Goal: Task Accomplishment & Management: Use online tool/utility

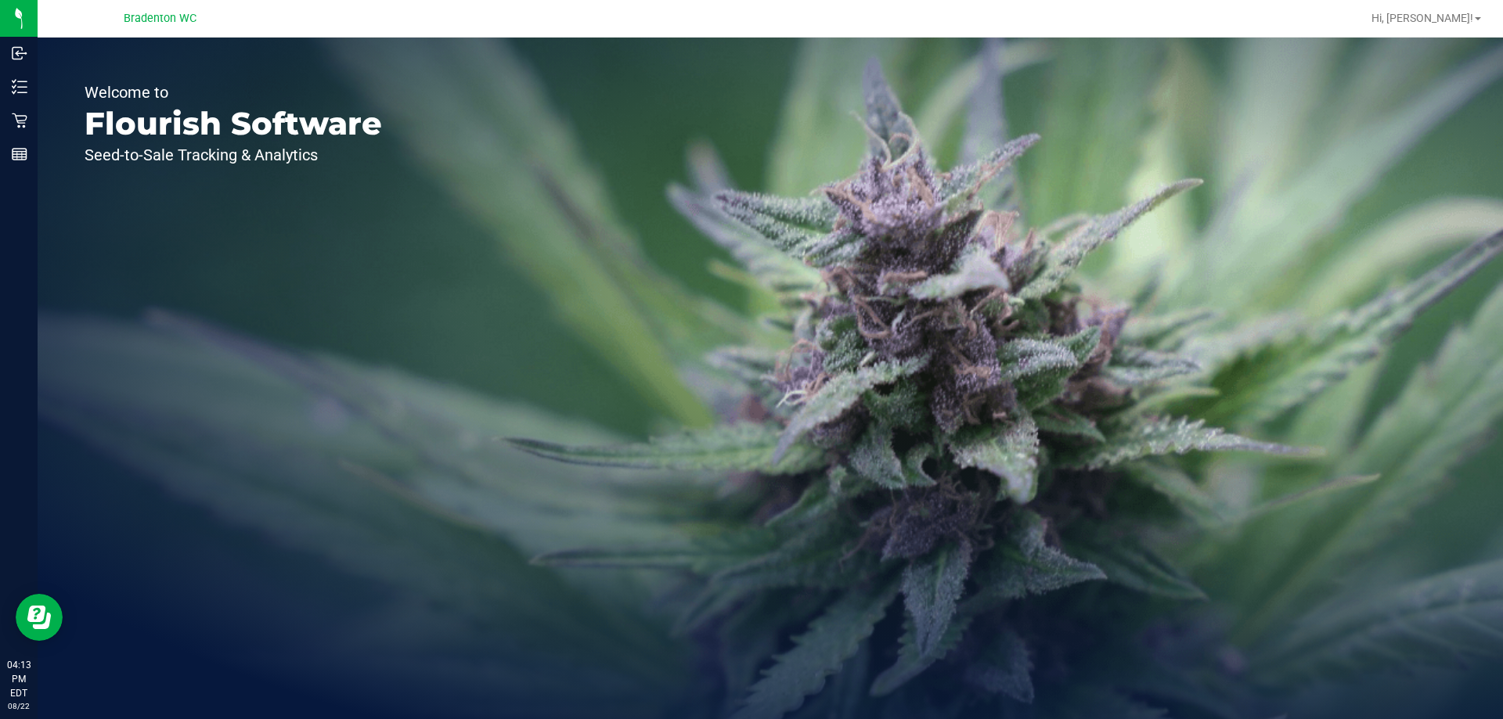
click at [12, 128] on div "Retail" at bounding box center [21, 120] width 33 height 31
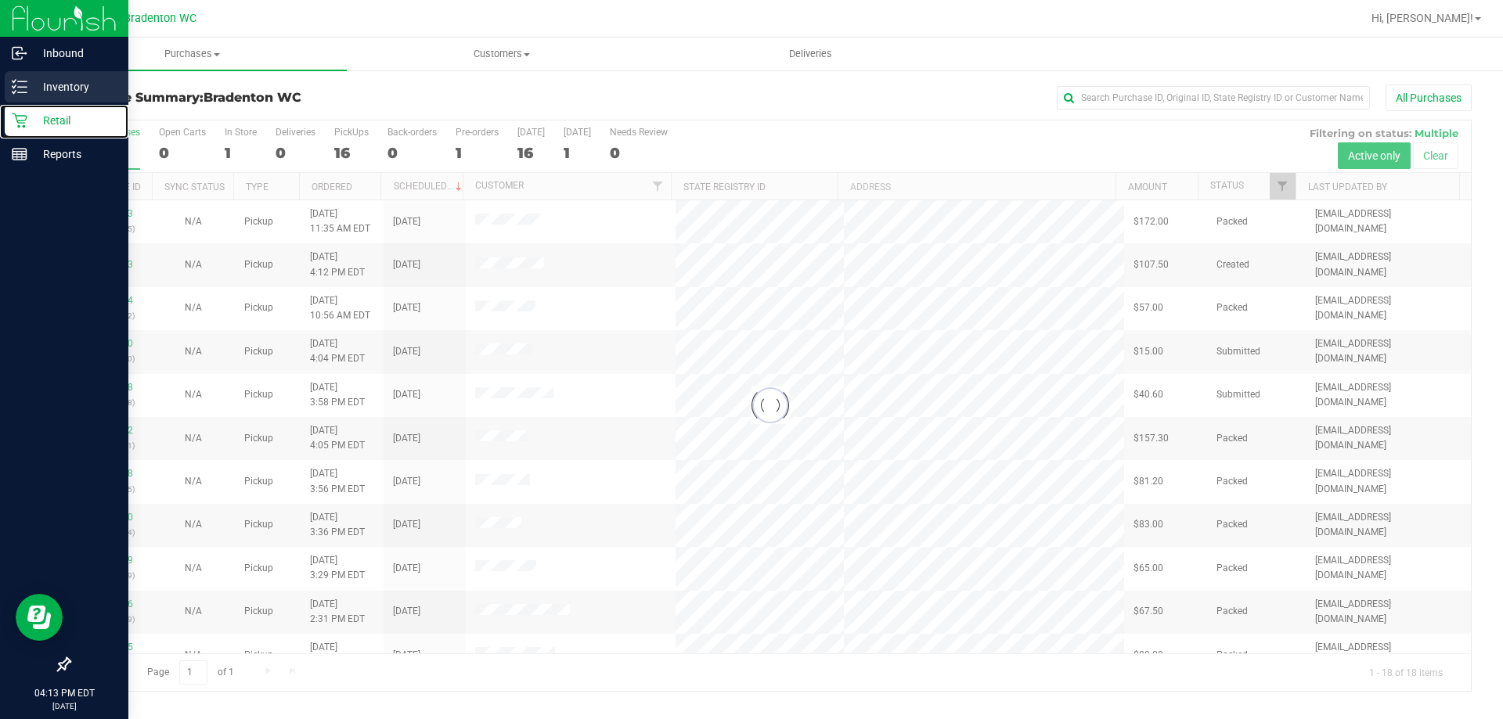
click at [74, 93] on p "Inventory" at bounding box center [74, 86] width 94 height 19
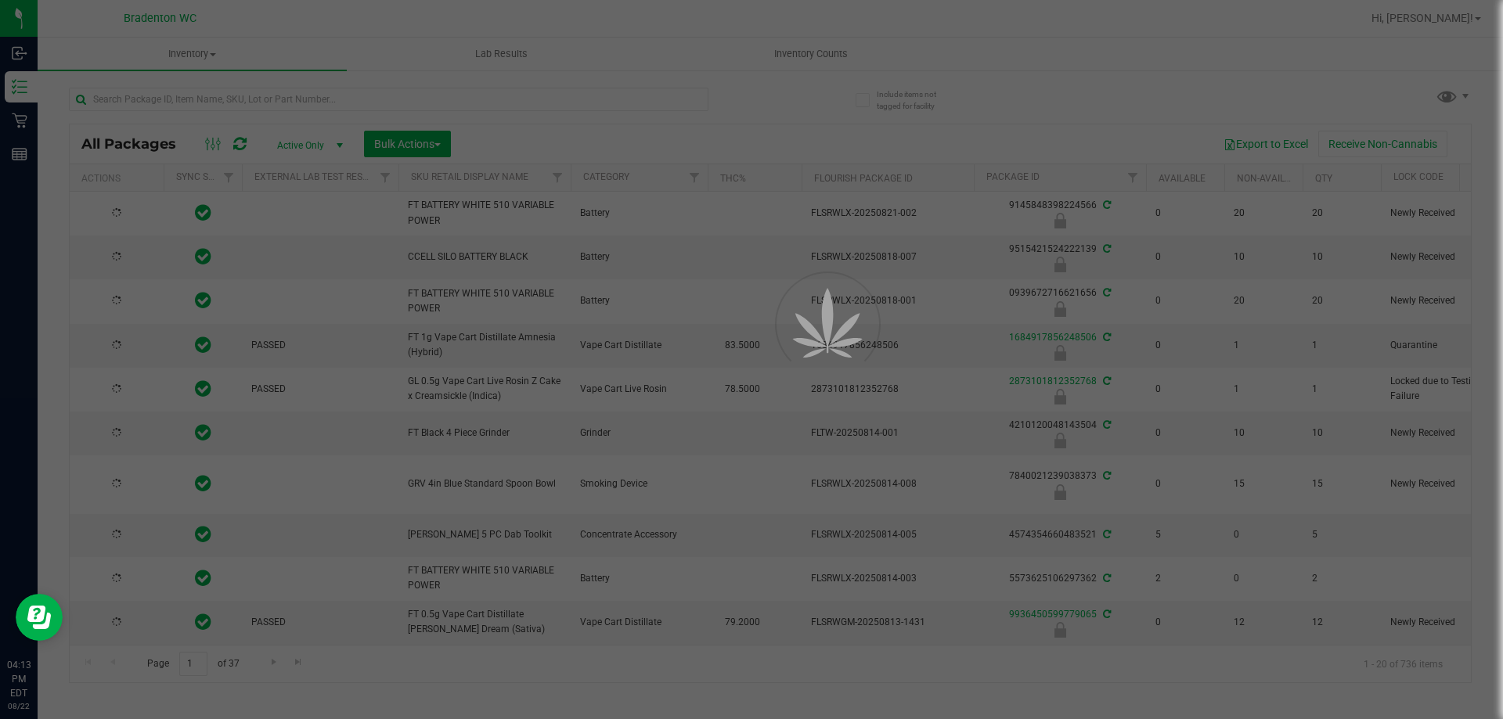
click at [524, 102] on div at bounding box center [751, 359] width 1503 height 719
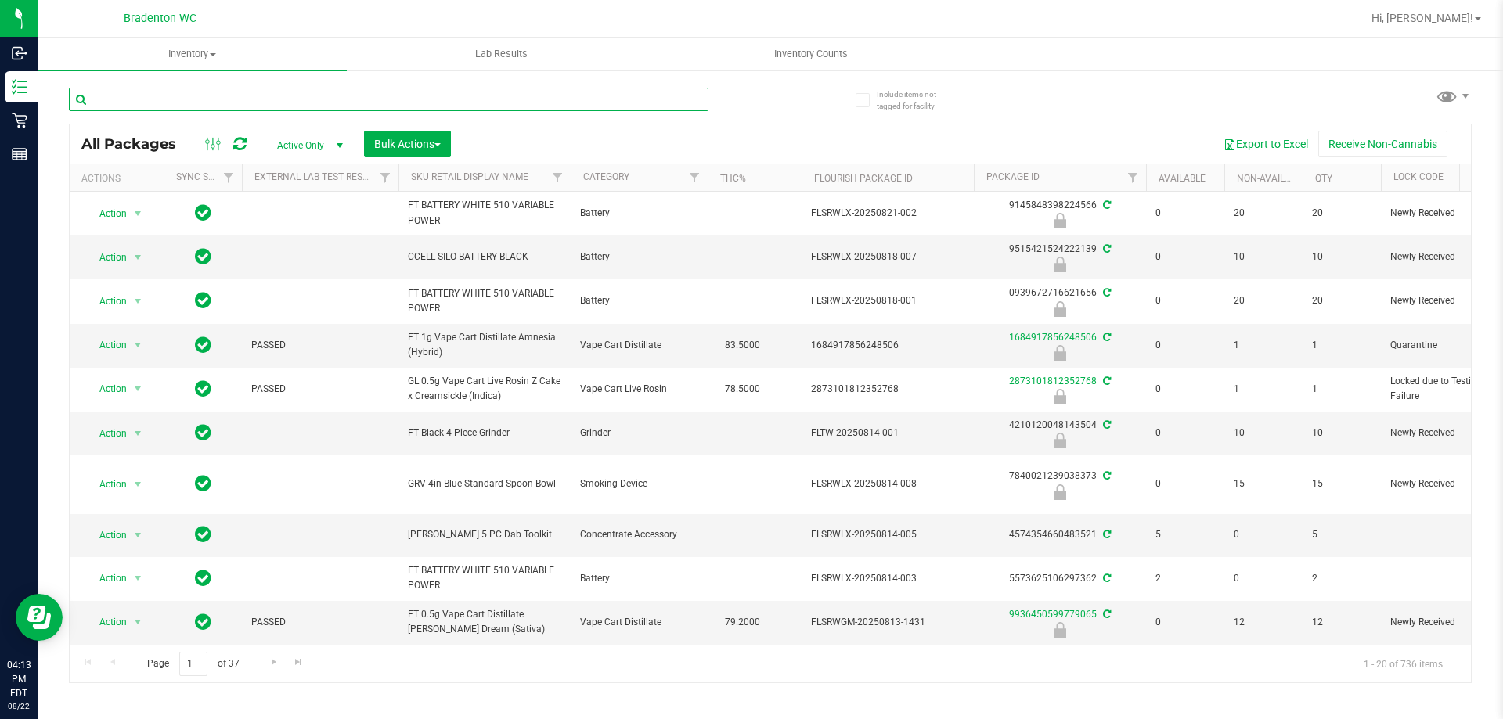
click at [498, 96] on input "text" at bounding box center [388, 99] width 639 height 23
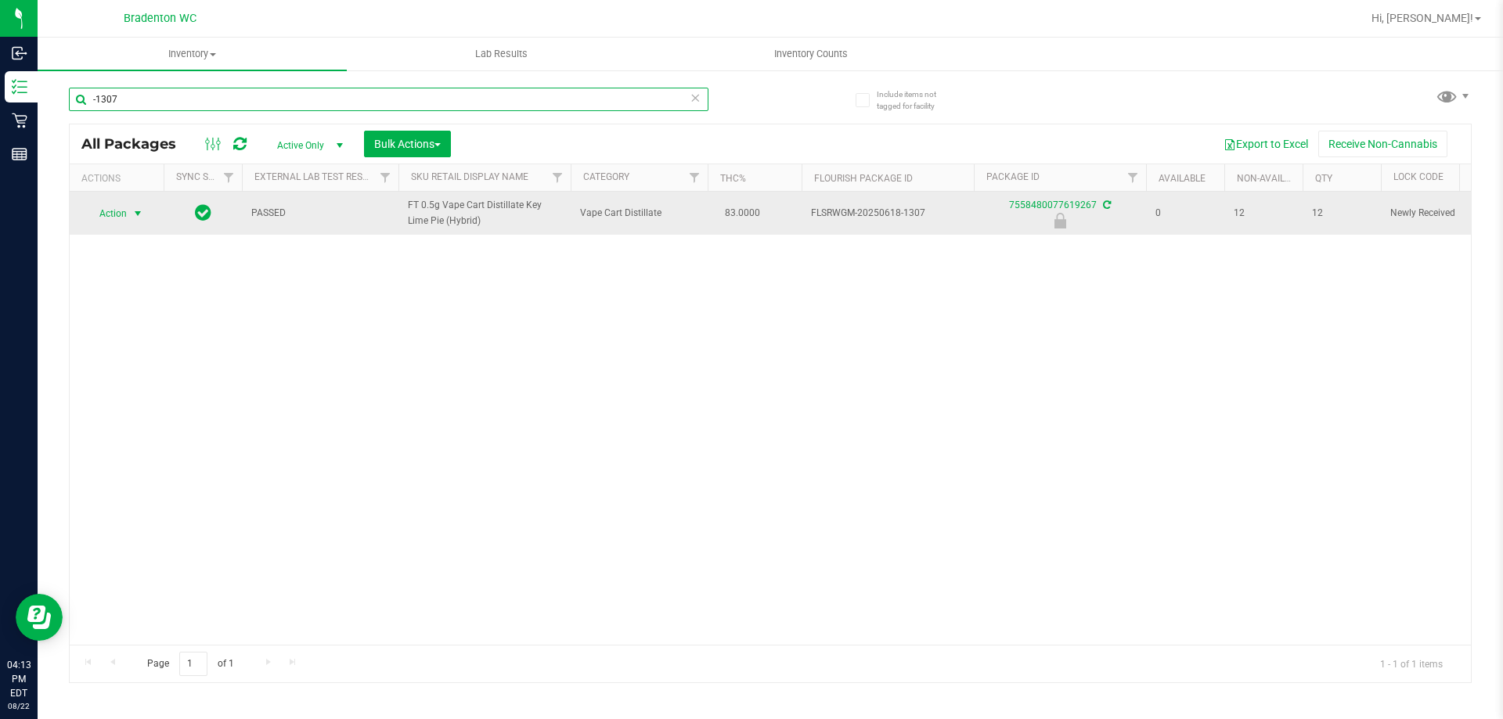
type input "-1307"
click at [133, 219] on span "select" at bounding box center [137, 213] width 13 height 13
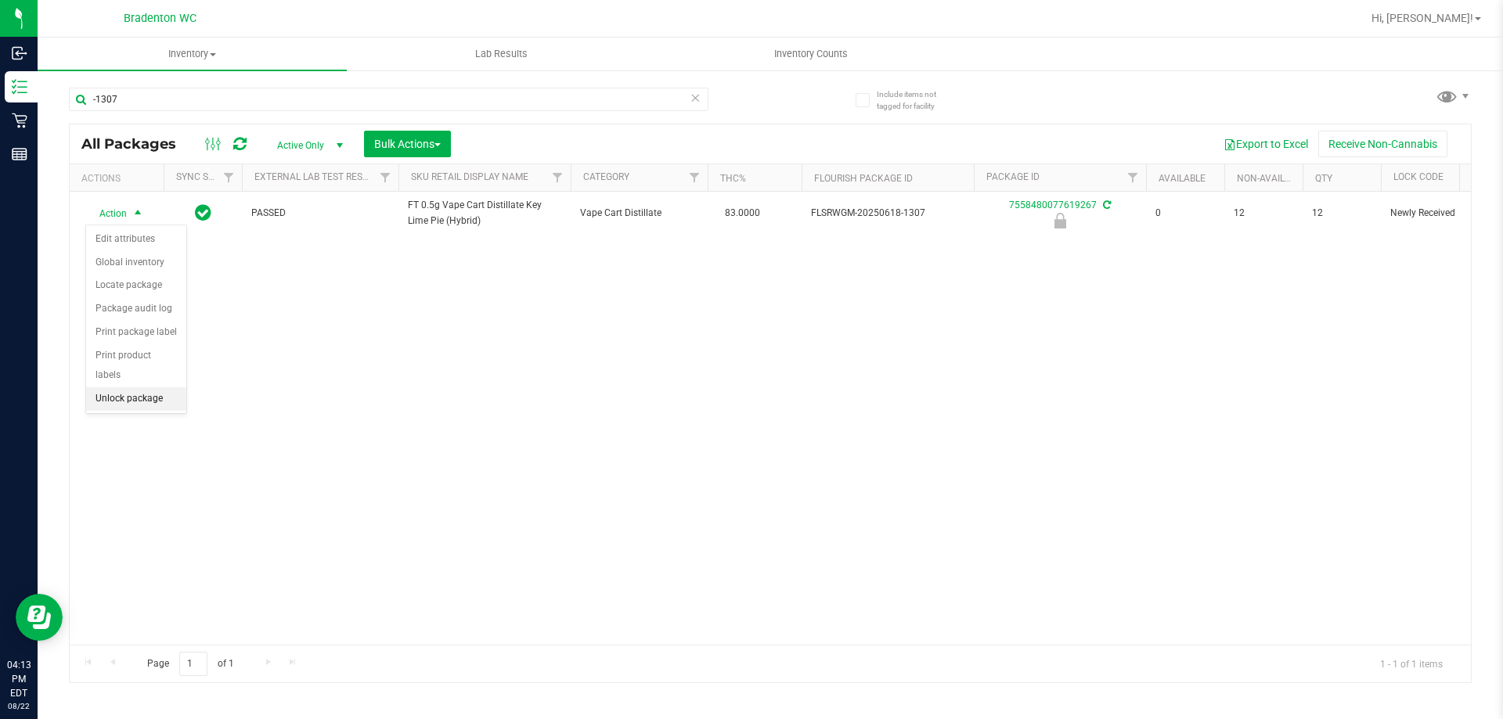
click at [133, 387] on li "Unlock package" at bounding box center [136, 398] width 100 height 23
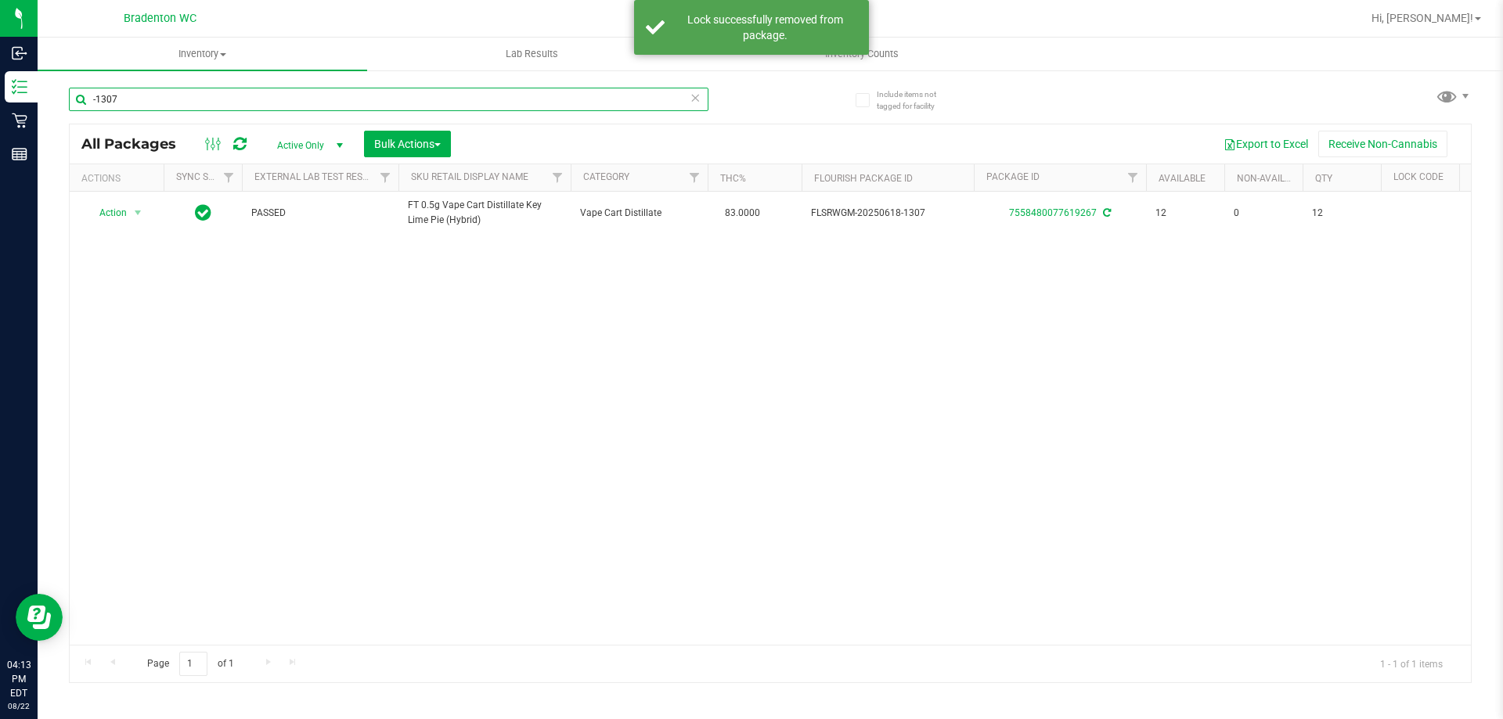
click at [658, 102] on input "-1307" at bounding box center [388, 99] width 639 height 23
click at [697, 99] on icon at bounding box center [695, 97] width 11 height 19
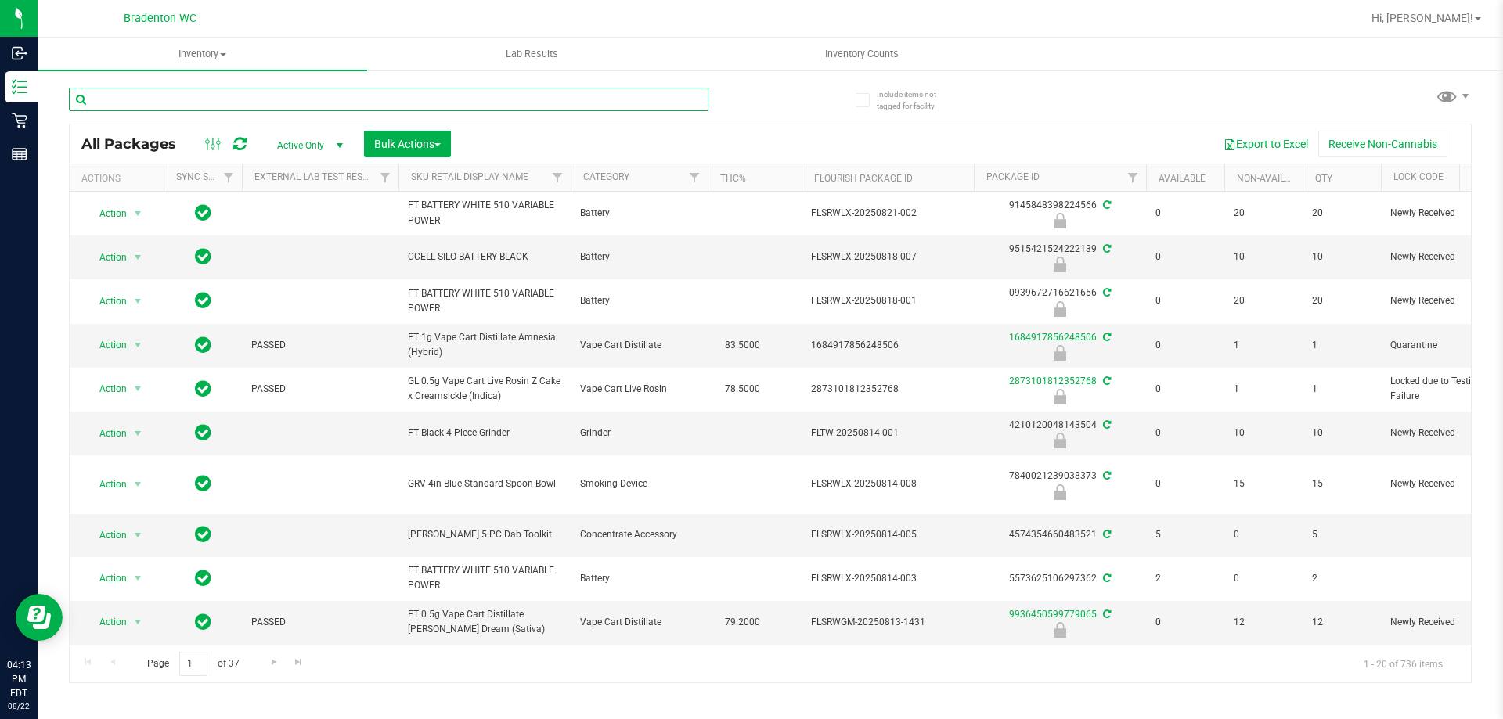
click at [608, 100] on input "text" at bounding box center [388, 99] width 639 height 23
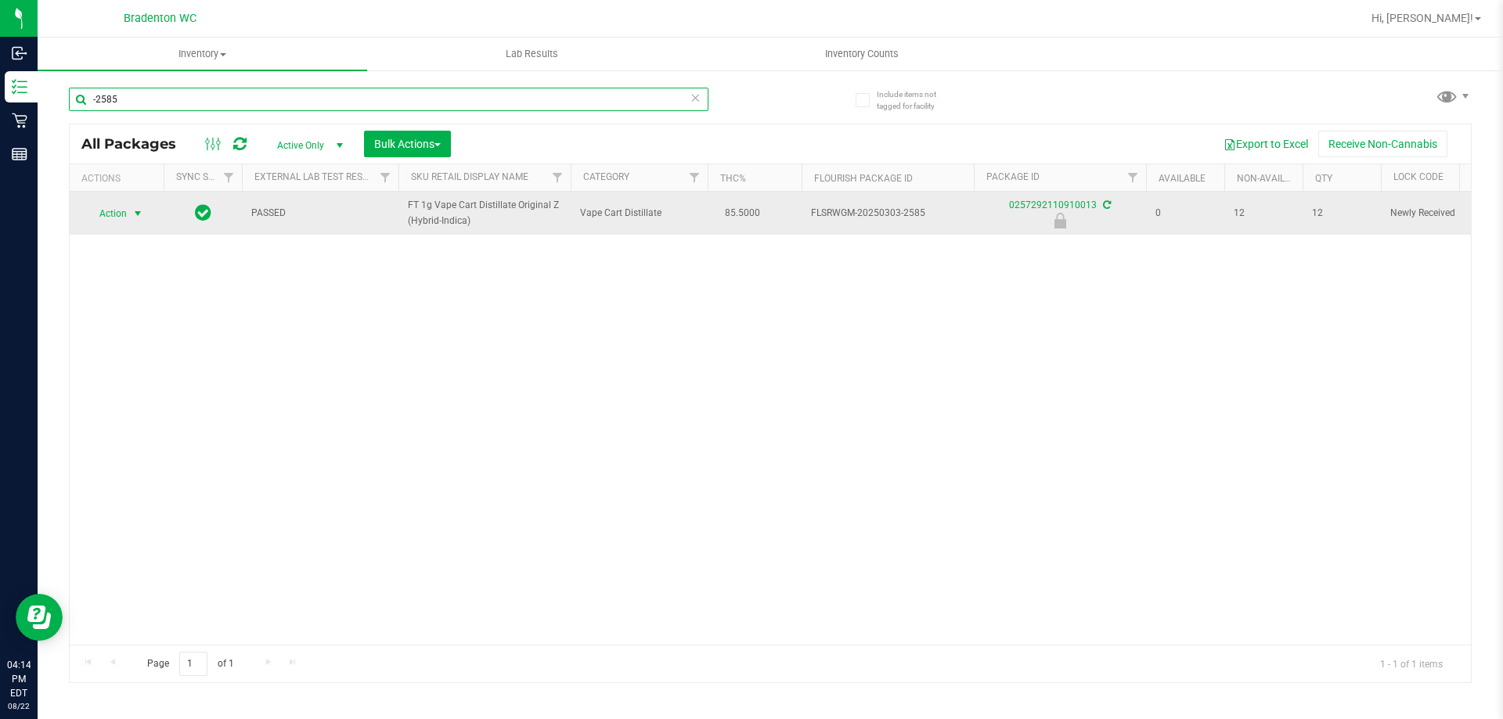
type input "-2585"
click at [132, 213] on span "select" at bounding box center [137, 213] width 13 height 13
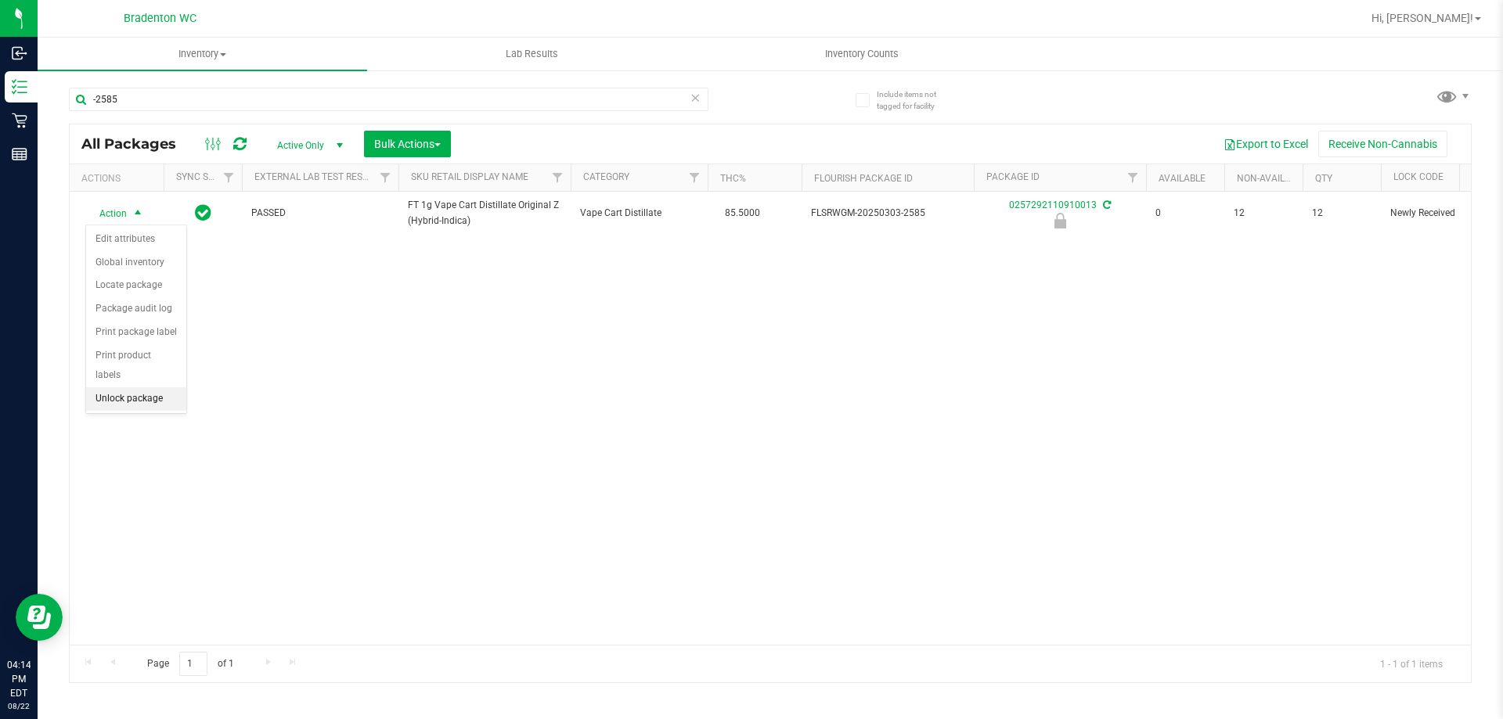
click at [123, 387] on li "Unlock package" at bounding box center [136, 398] width 100 height 23
click at [695, 92] on icon at bounding box center [695, 97] width 11 height 19
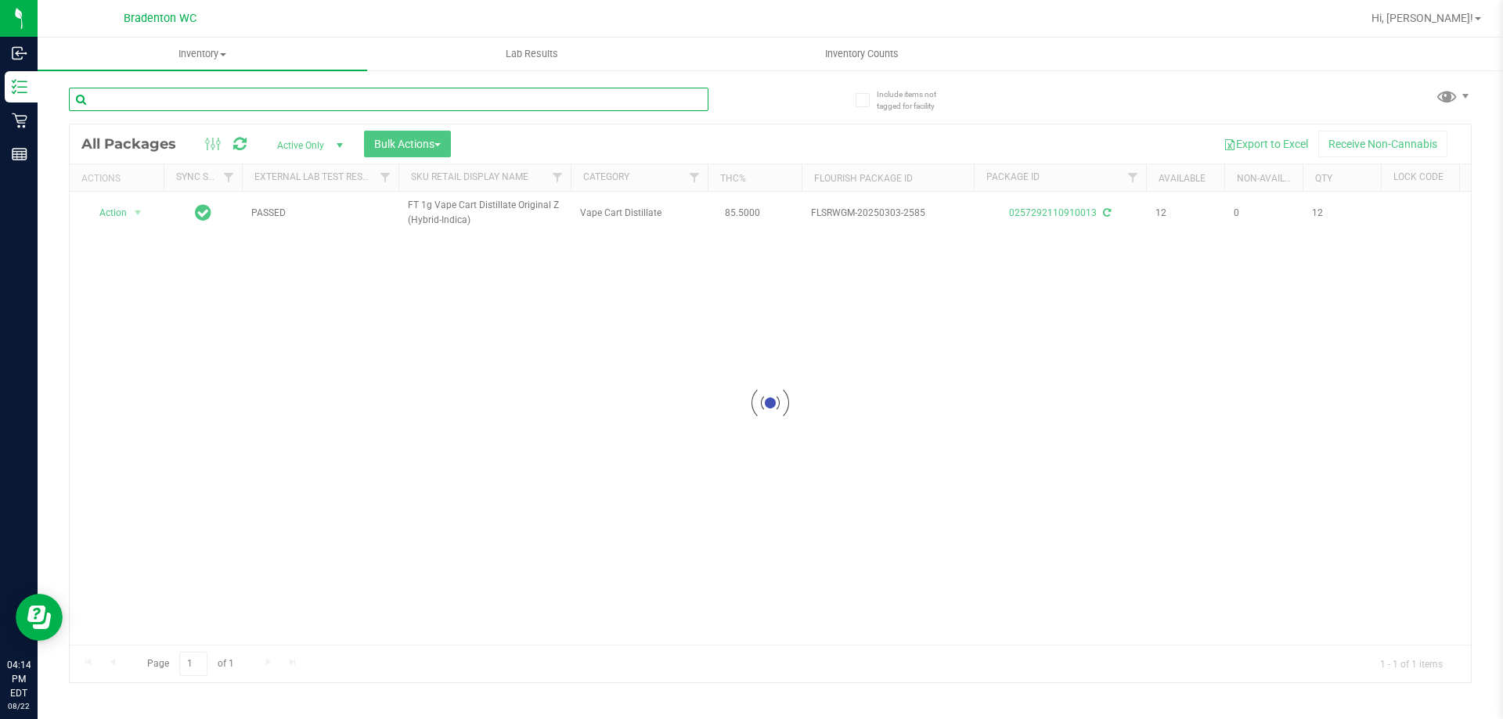
click at [677, 101] on input "text" at bounding box center [388, 99] width 639 height 23
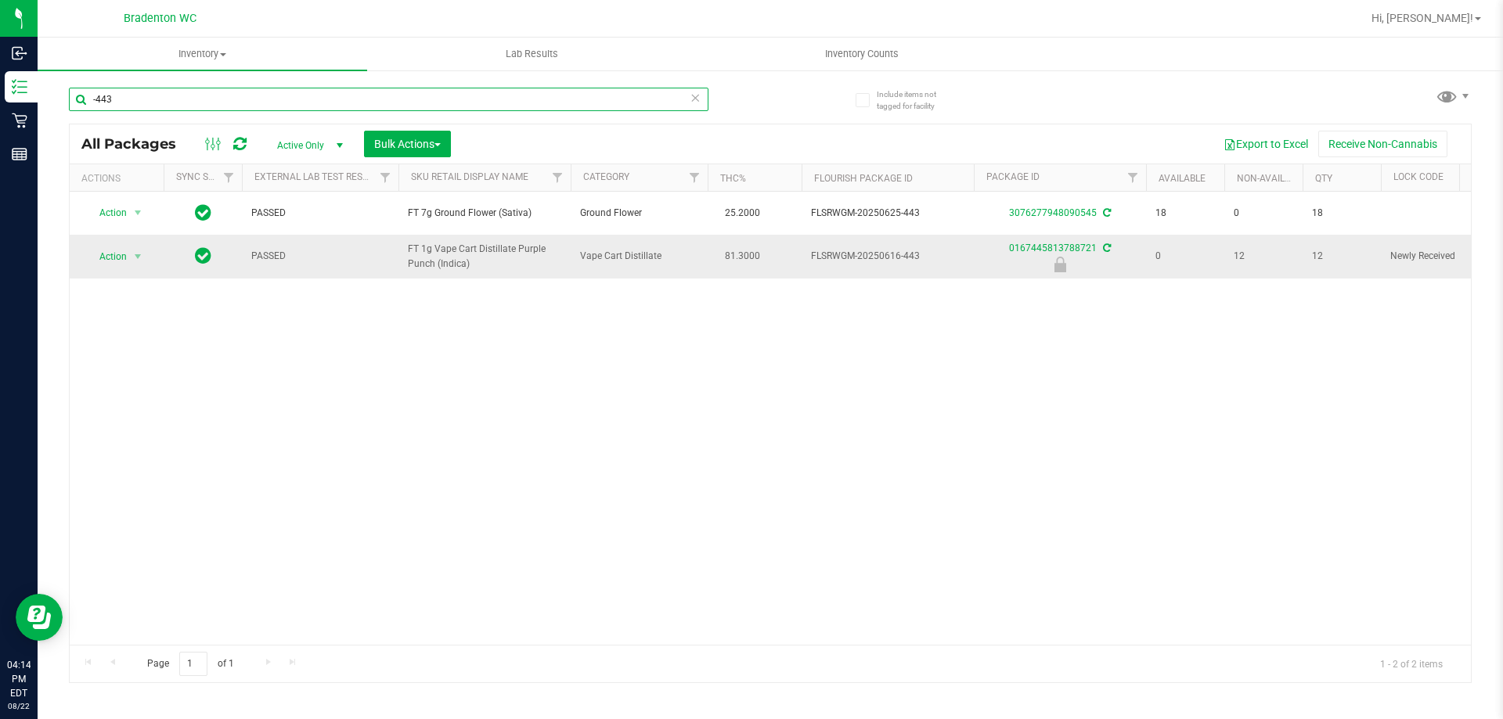
type input "-443"
click at [114, 257] on span "Action" at bounding box center [106, 257] width 42 height 22
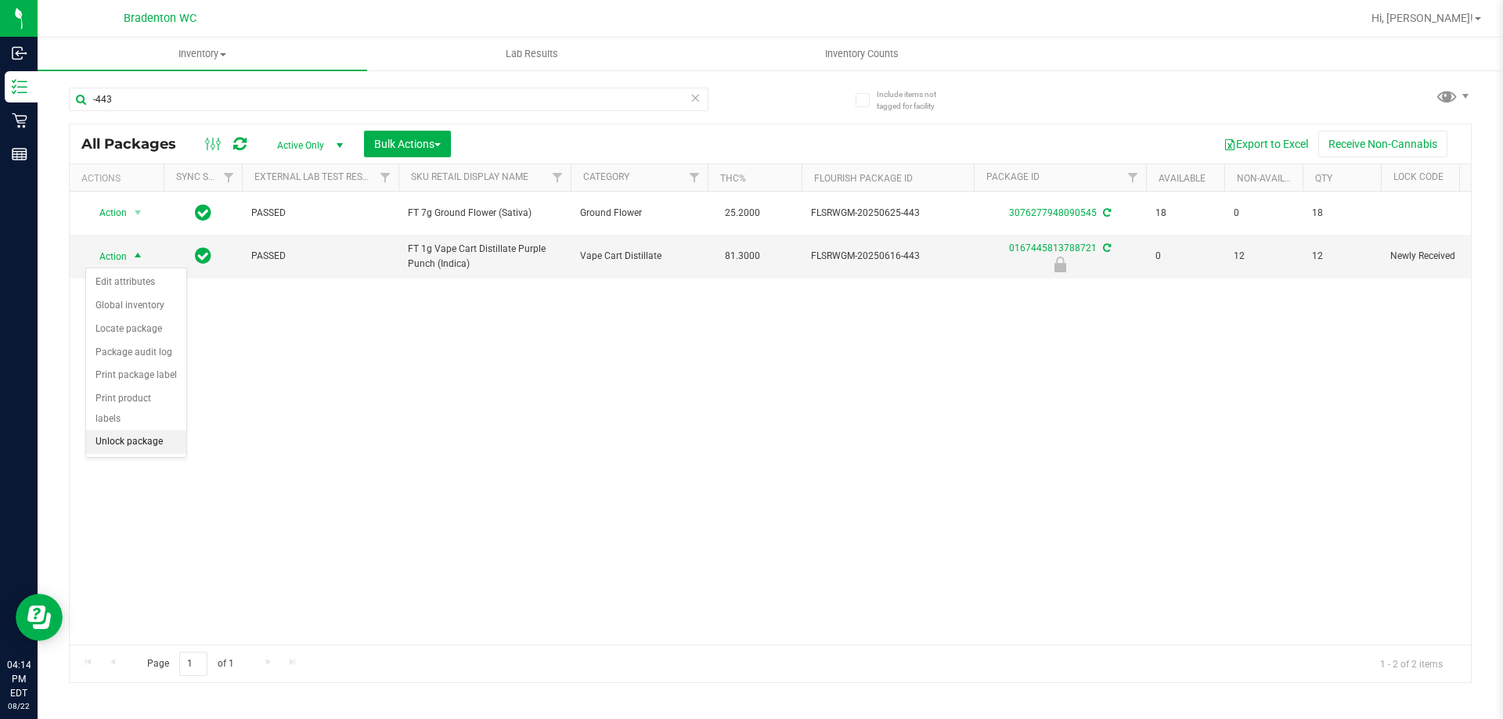
click at [168, 430] on li "Unlock package" at bounding box center [136, 441] width 100 height 23
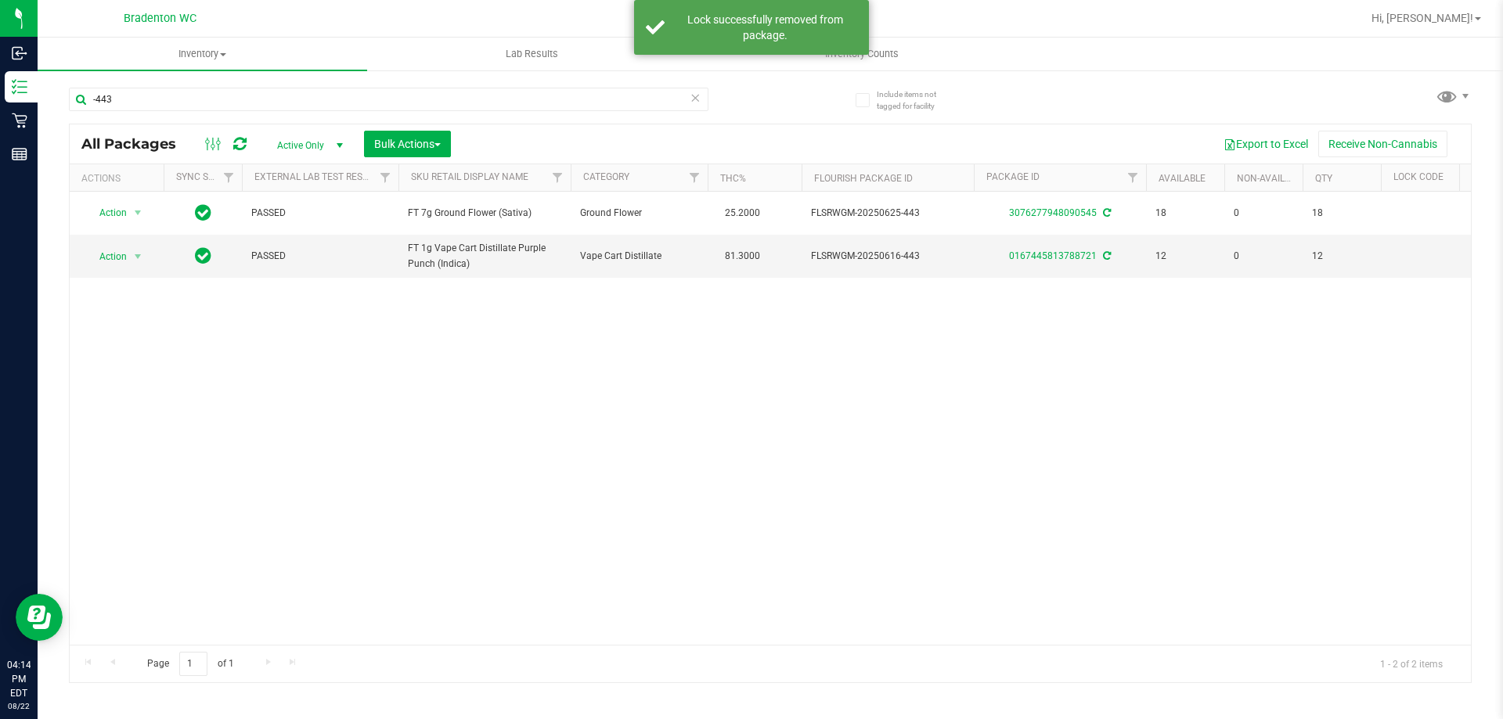
click at [677, 129] on div "All Packages Active Only Active Only Lab Samples Locked All External Internal B…" at bounding box center [770, 143] width 1401 height 39
click at [695, 98] on icon at bounding box center [695, 97] width 11 height 19
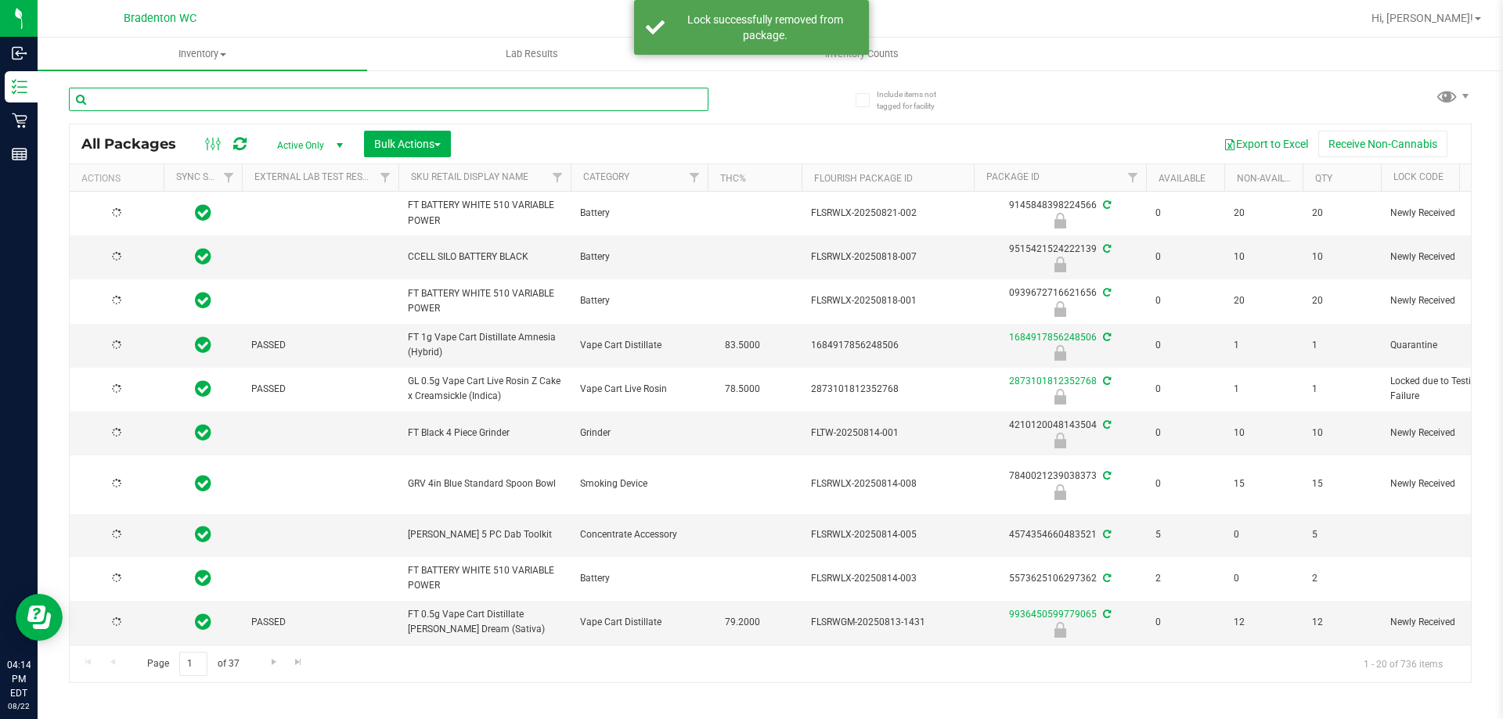
click at [498, 93] on input "text" at bounding box center [388, 99] width 639 height 23
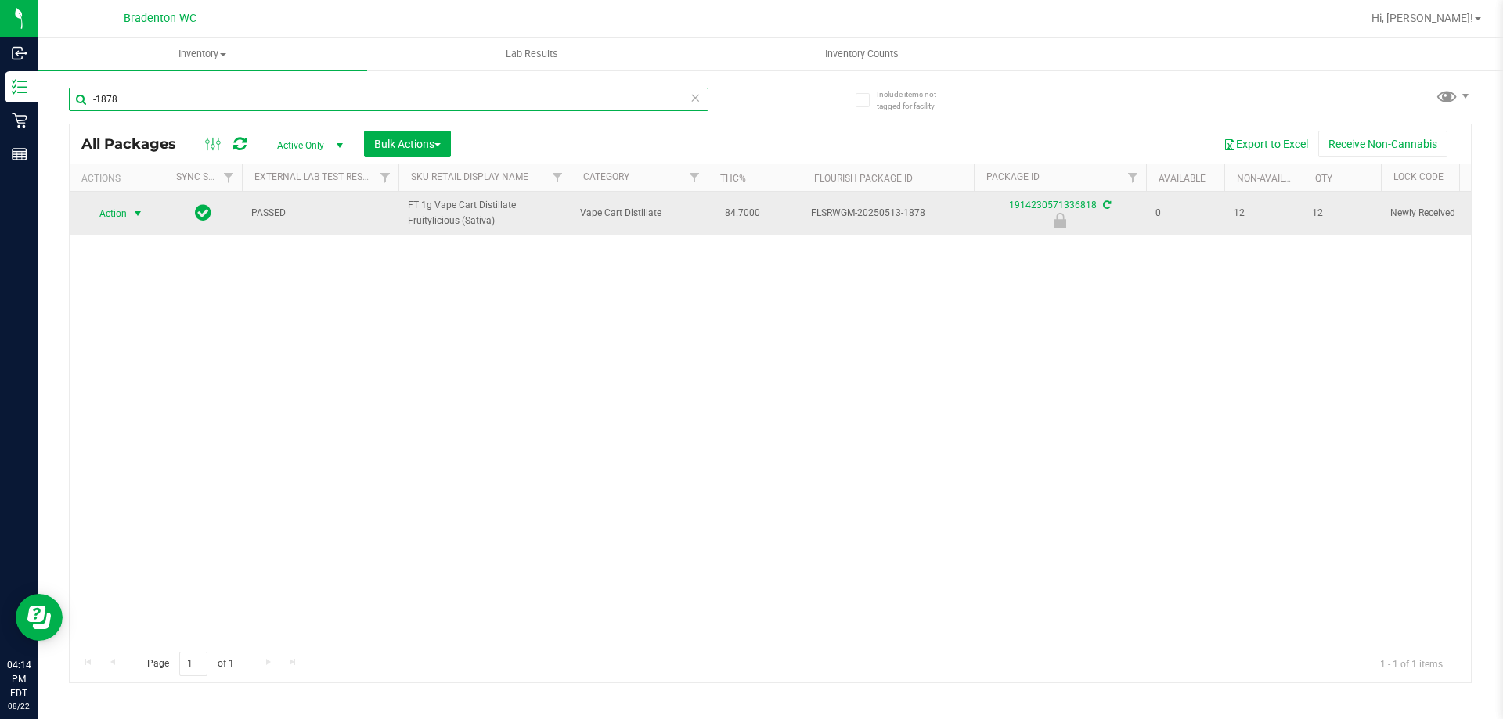
type input "-1878"
click at [137, 216] on span "select" at bounding box center [137, 213] width 13 height 13
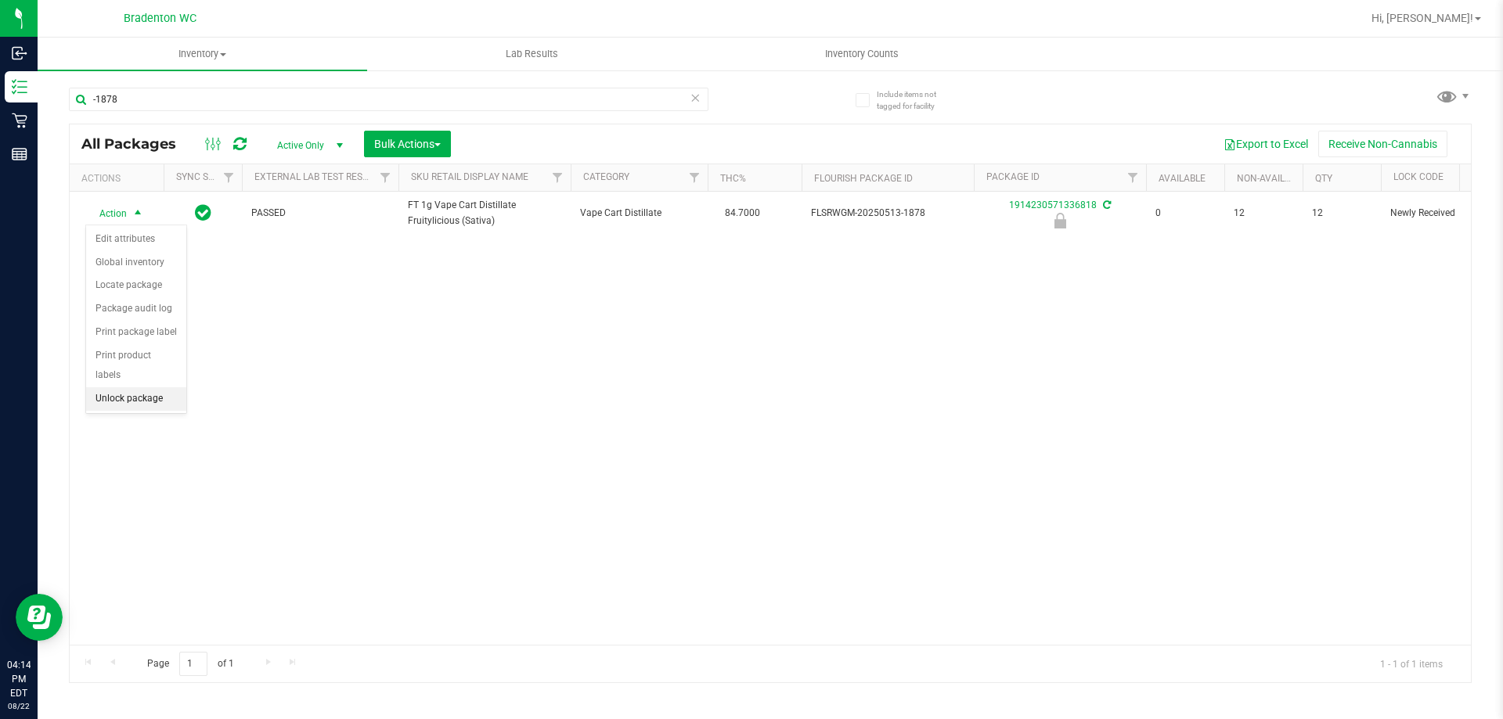
click at [155, 387] on li "Unlock package" at bounding box center [136, 398] width 100 height 23
click at [696, 92] on icon at bounding box center [695, 97] width 11 height 19
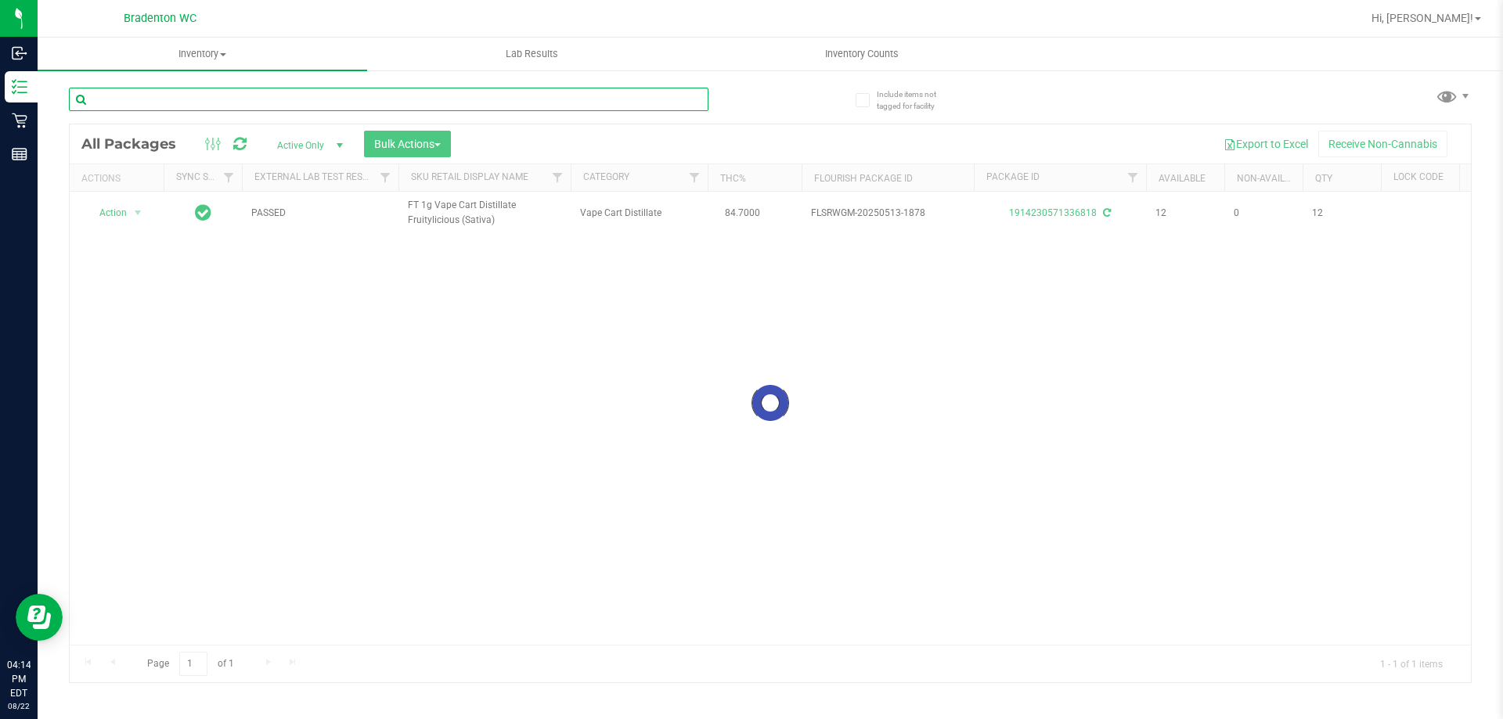
click at [653, 100] on input "text" at bounding box center [388, 99] width 639 height 23
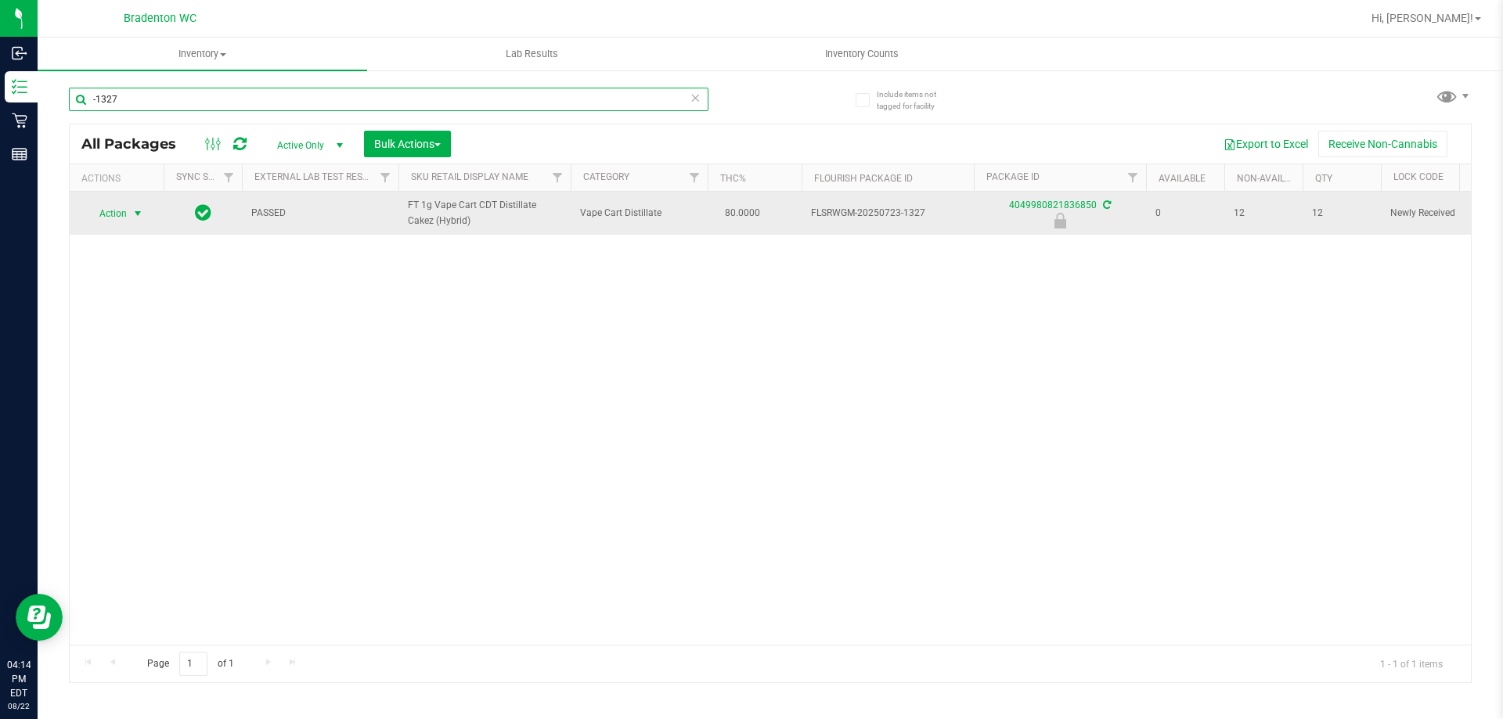
type input "-1327"
click at [137, 220] on span "select" at bounding box center [137, 213] width 13 height 13
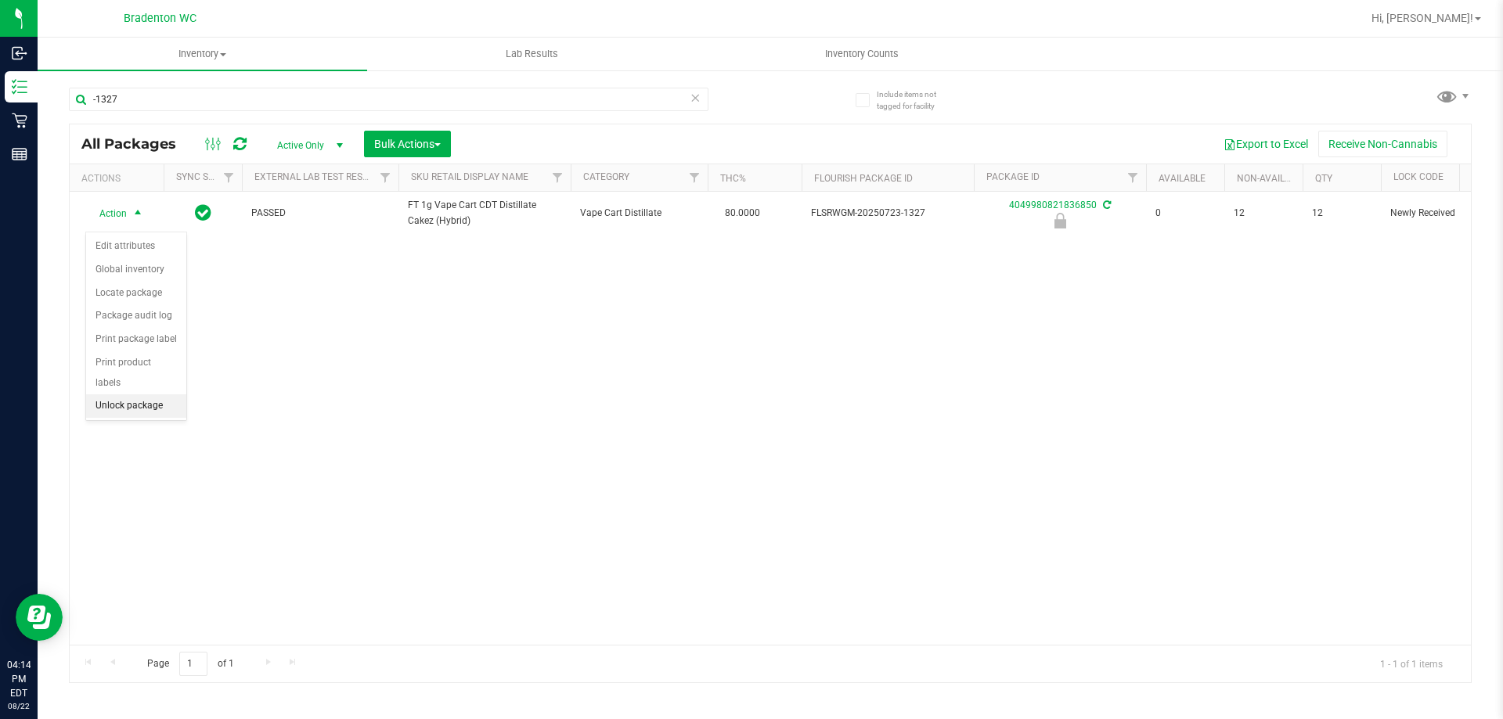
click at [164, 394] on li "Unlock package" at bounding box center [136, 405] width 100 height 23
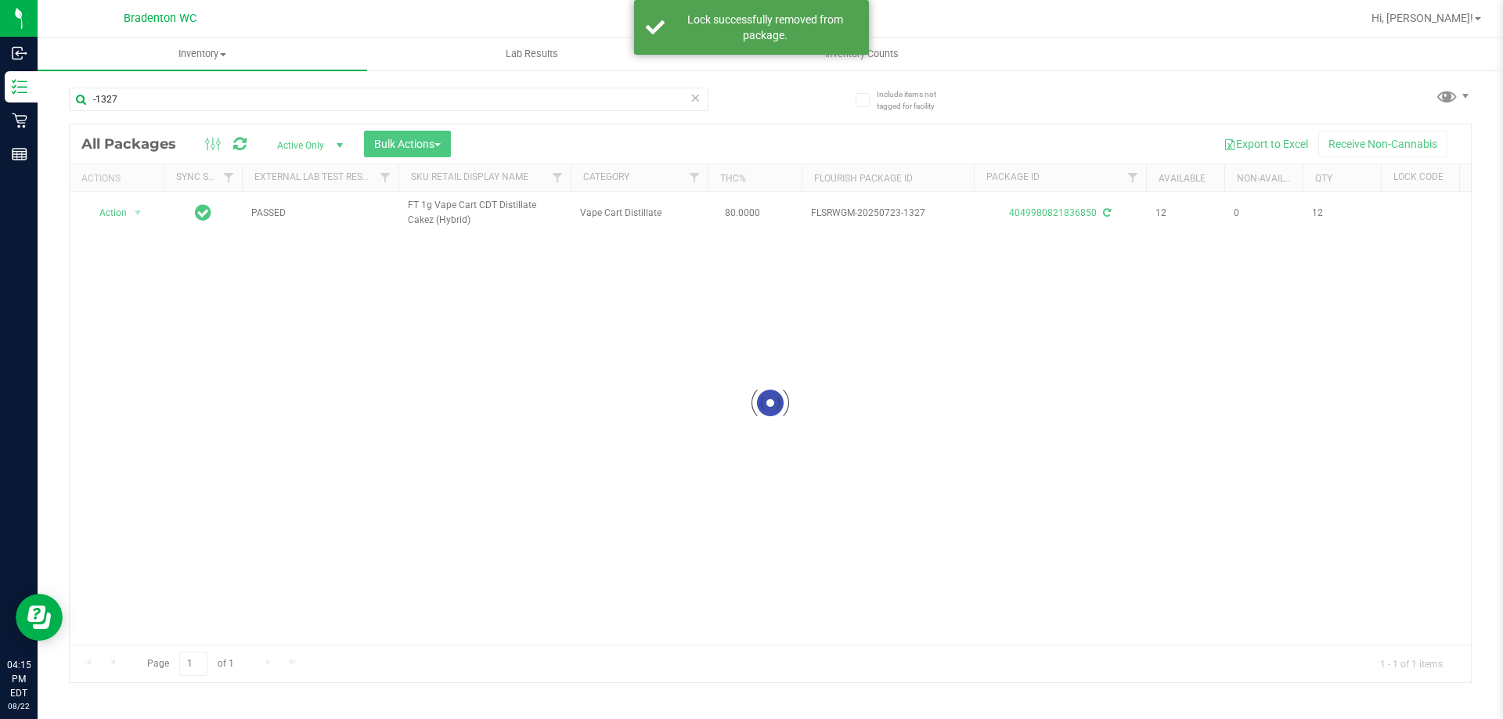
click at [696, 98] on icon at bounding box center [695, 97] width 11 height 19
click at [691, 99] on input "text" at bounding box center [388, 99] width 639 height 23
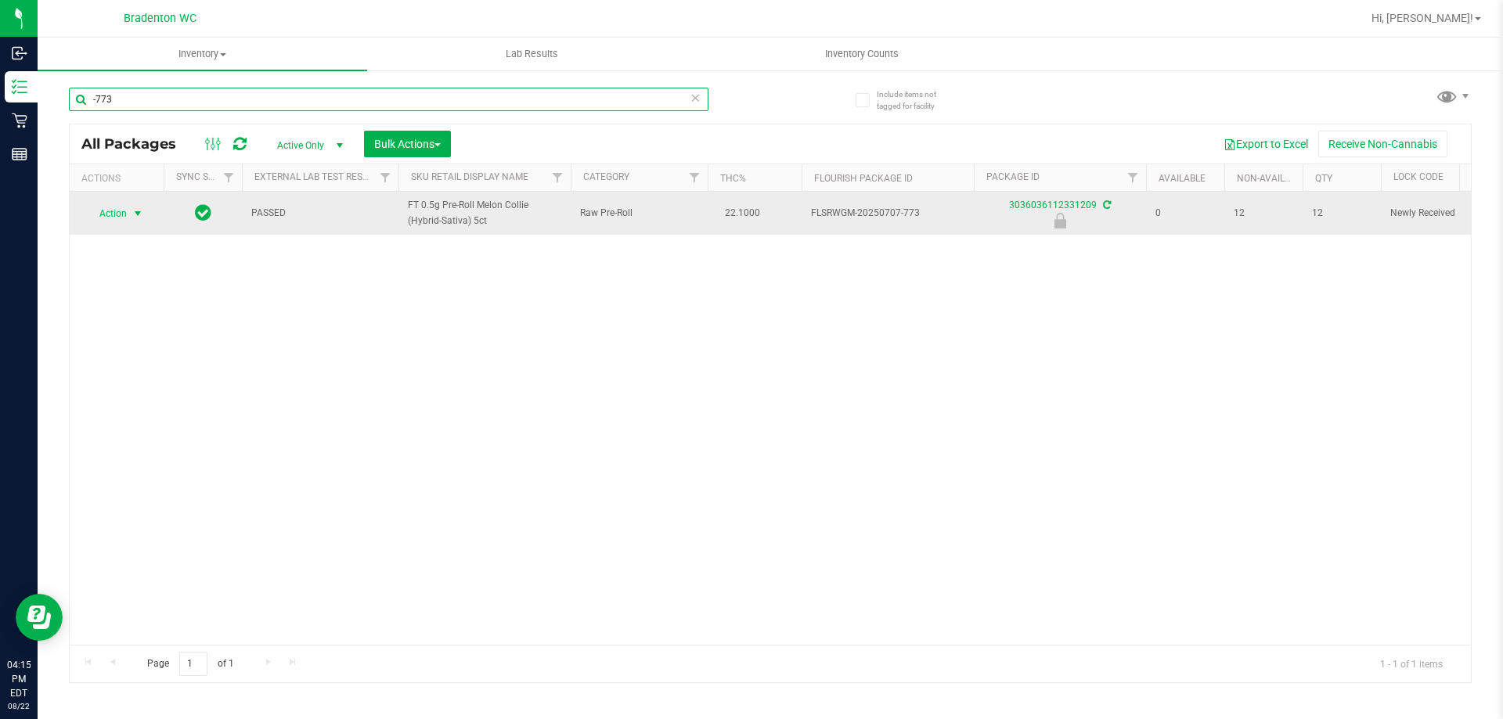
type input "-773"
click at [135, 214] on span "select" at bounding box center [137, 213] width 13 height 13
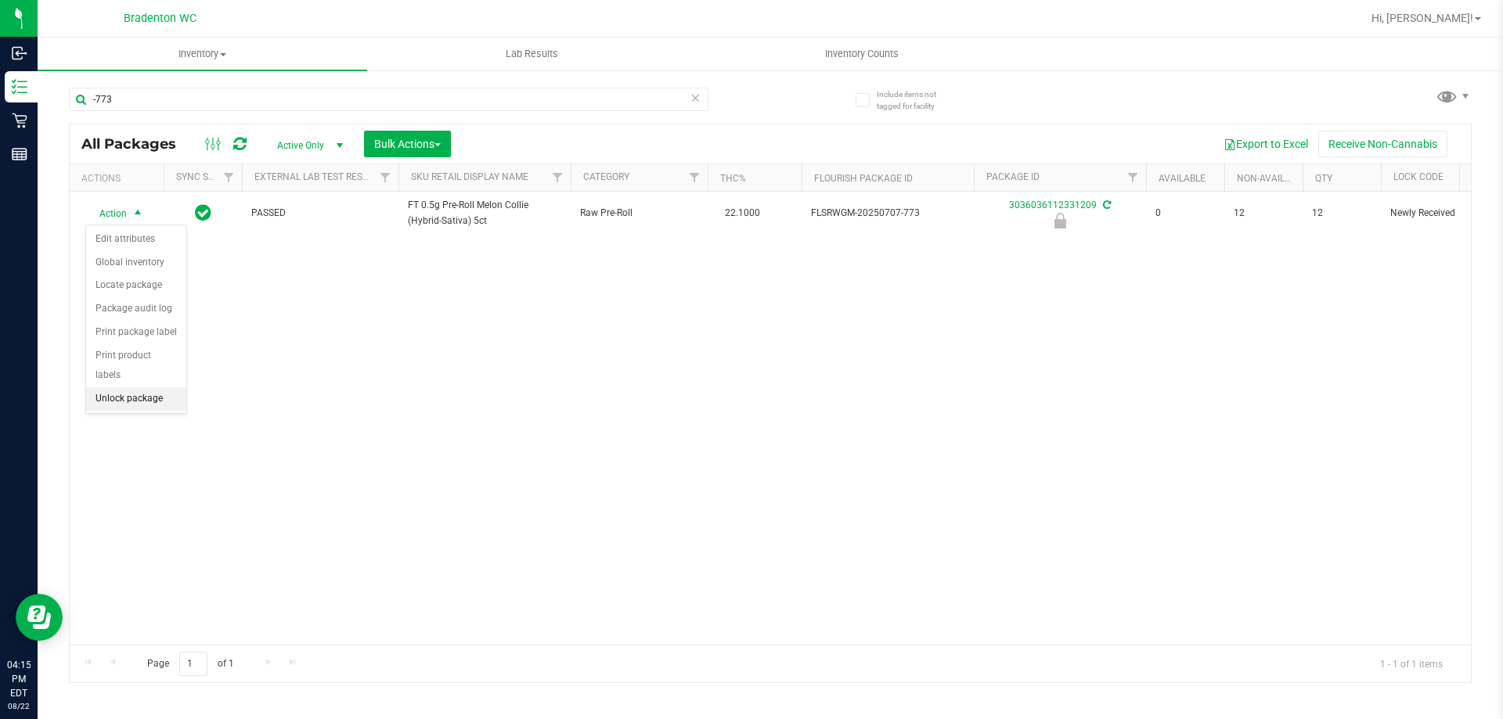
click at [142, 387] on li "Unlock package" at bounding box center [136, 398] width 100 height 23
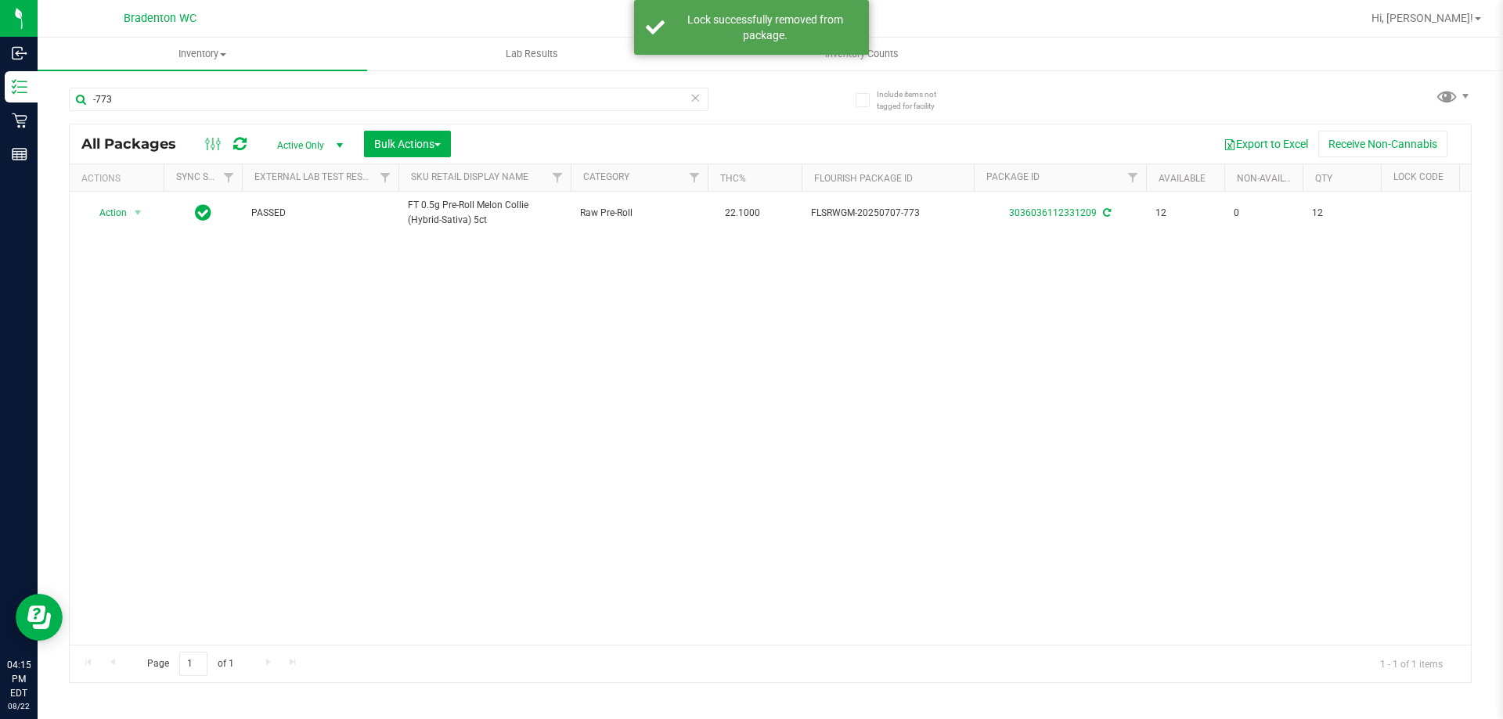
click at [695, 93] on icon at bounding box center [695, 97] width 11 height 19
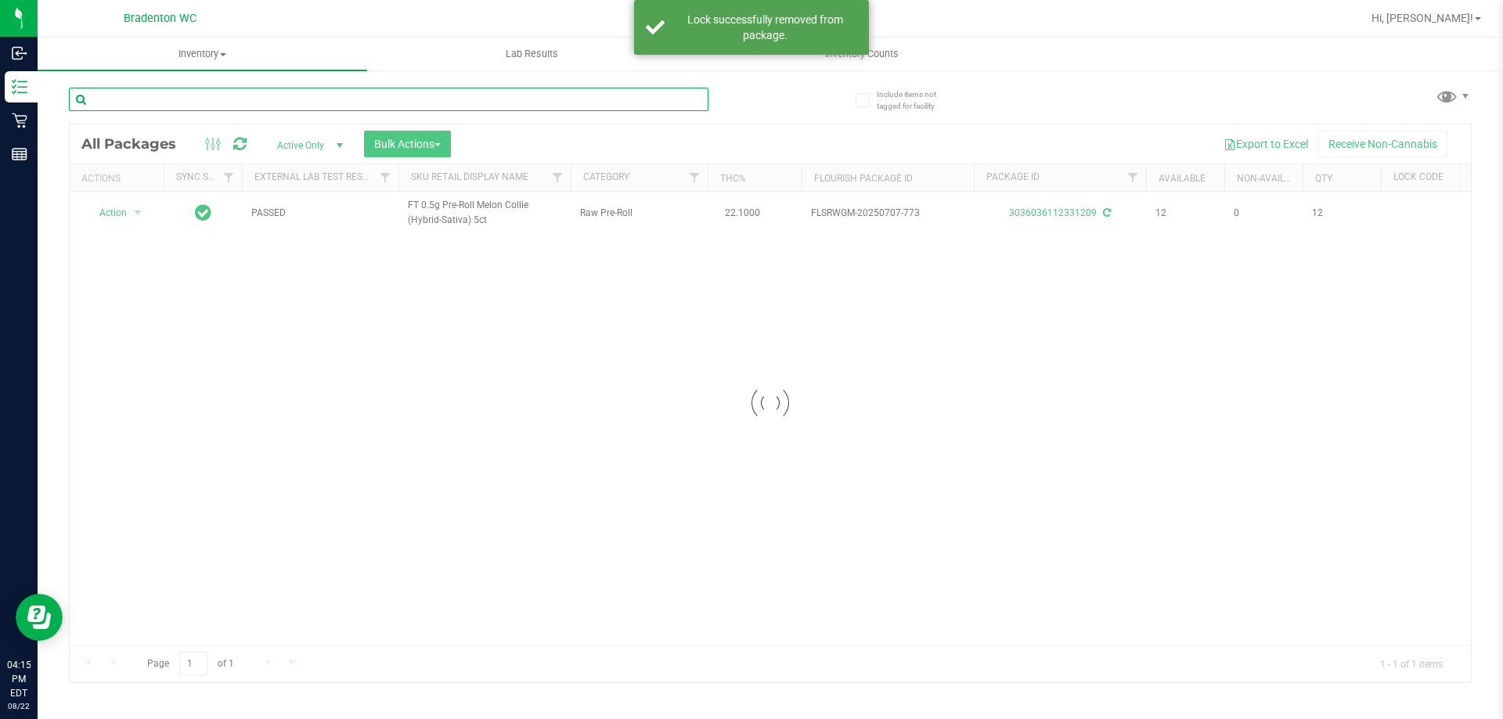
click at [572, 101] on input "text" at bounding box center [388, 99] width 639 height 23
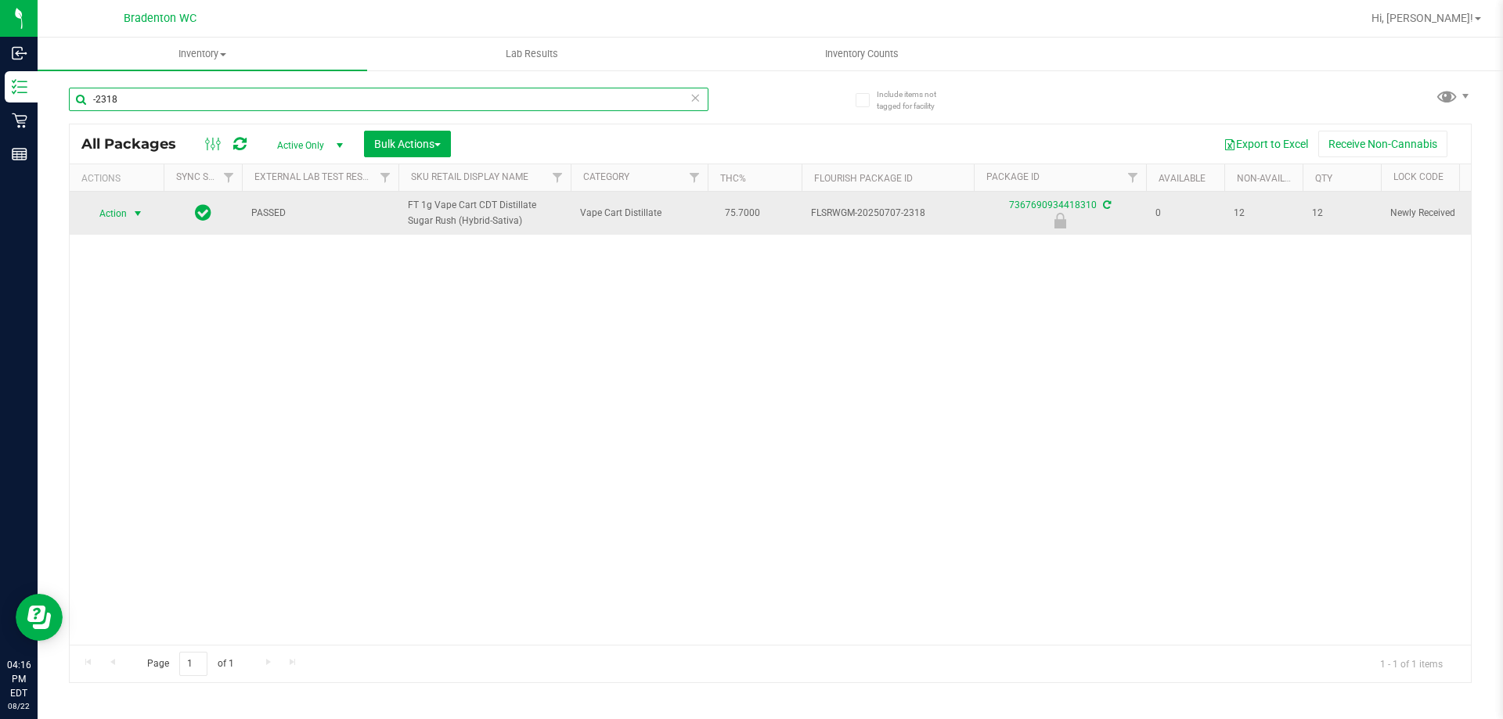
type input "-2318"
click at [135, 220] on span "select" at bounding box center [137, 213] width 13 height 13
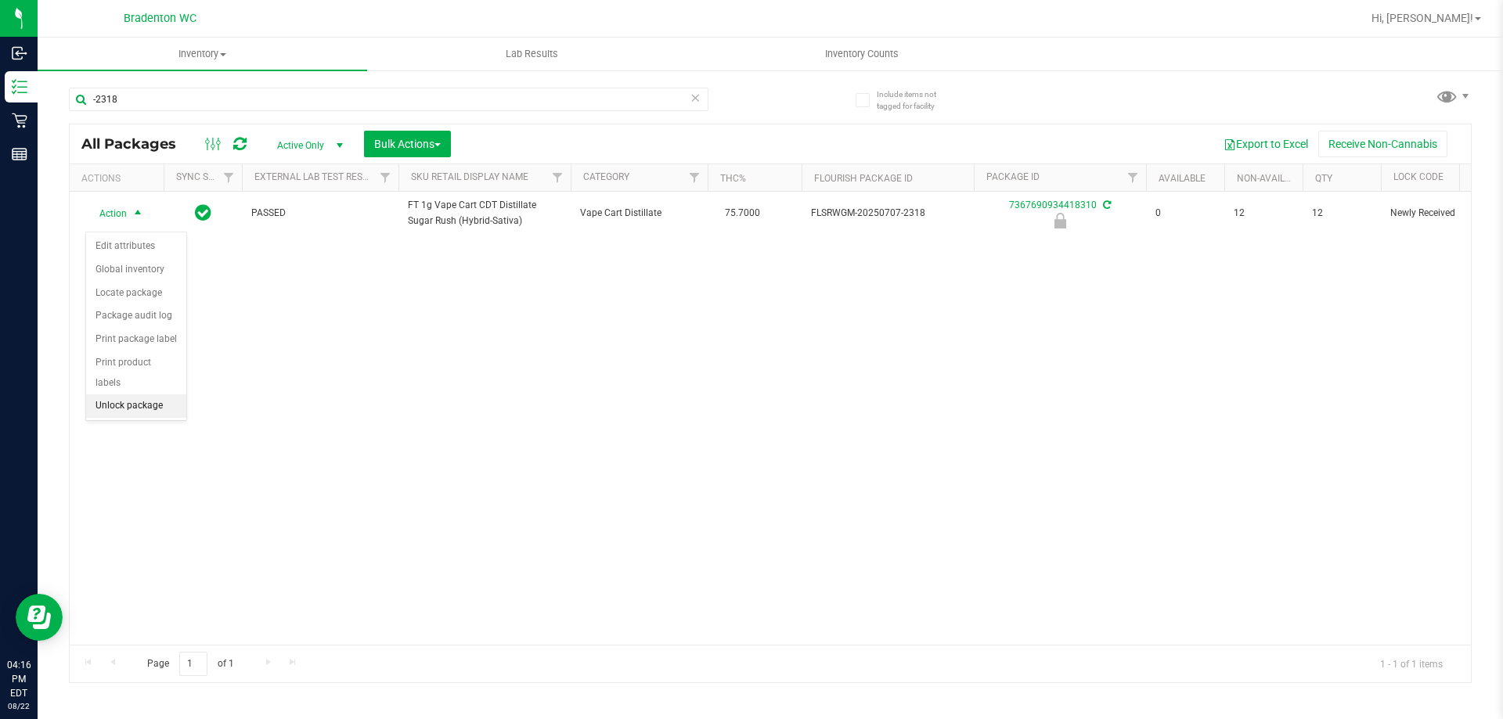
click at [153, 394] on li "Unlock package" at bounding box center [136, 405] width 100 height 23
click at [693, 100] on icon at bounding box center [695, 97] width 11 height 19
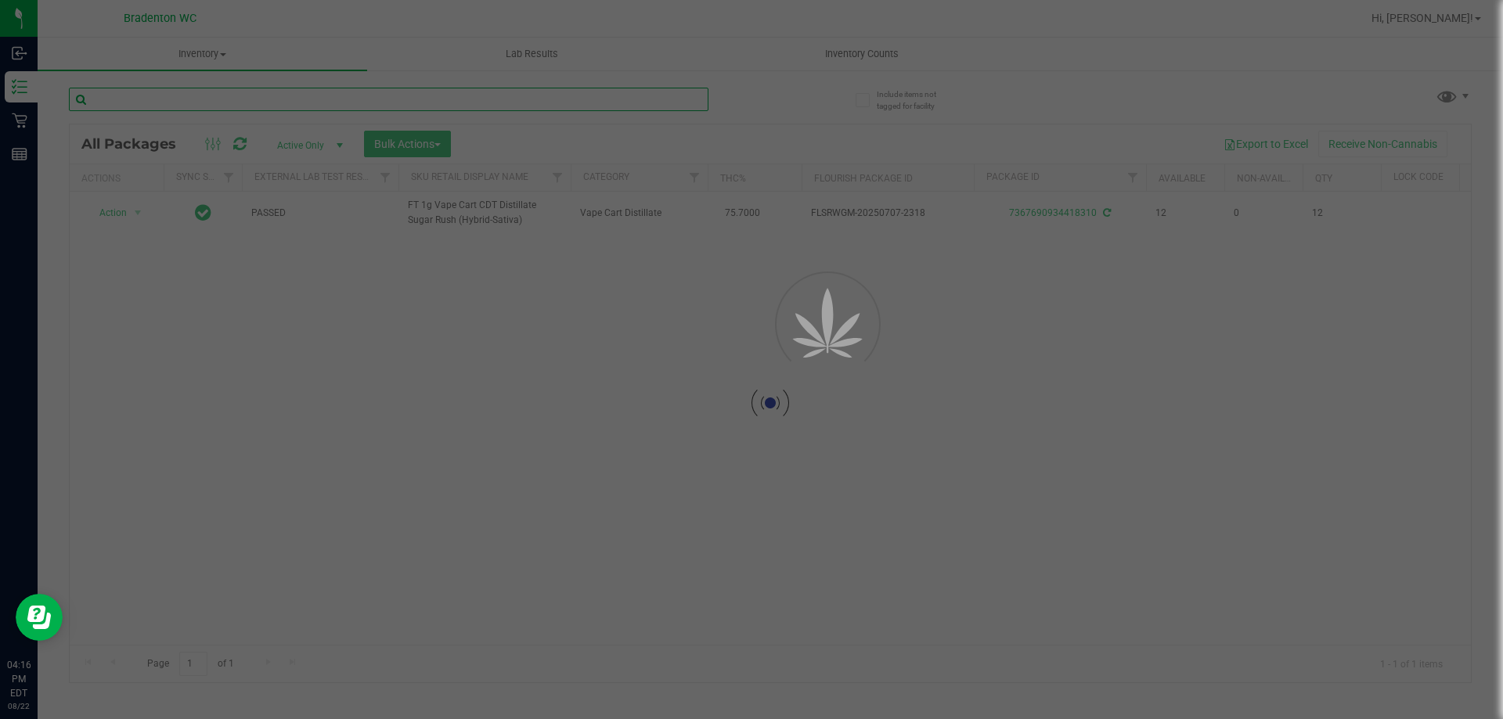
click at [603, 101] on input "text" at bounding box center [388, 99] width 639 height 23
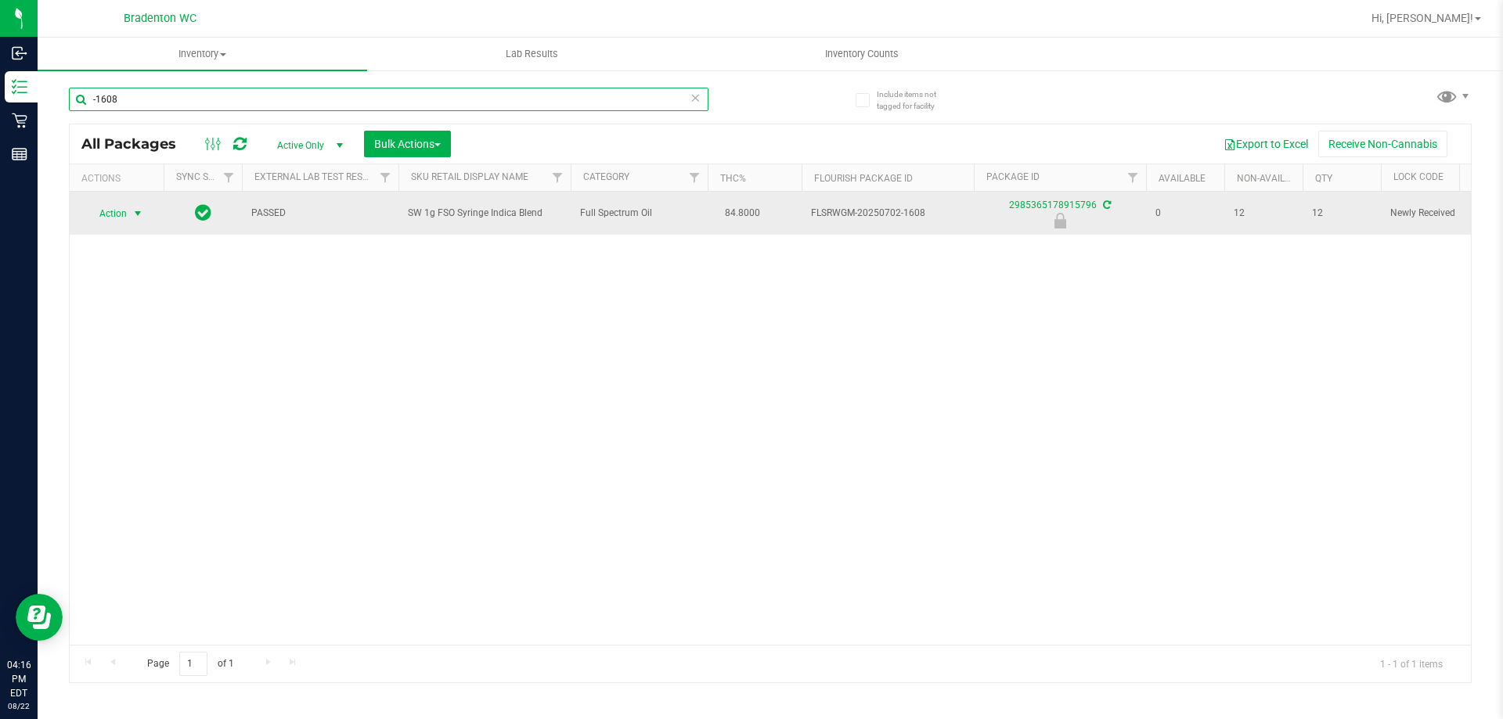
type input "-1608"
click at [134, 214] on span "select" at bounding box center [137, 213] width 13 height 13
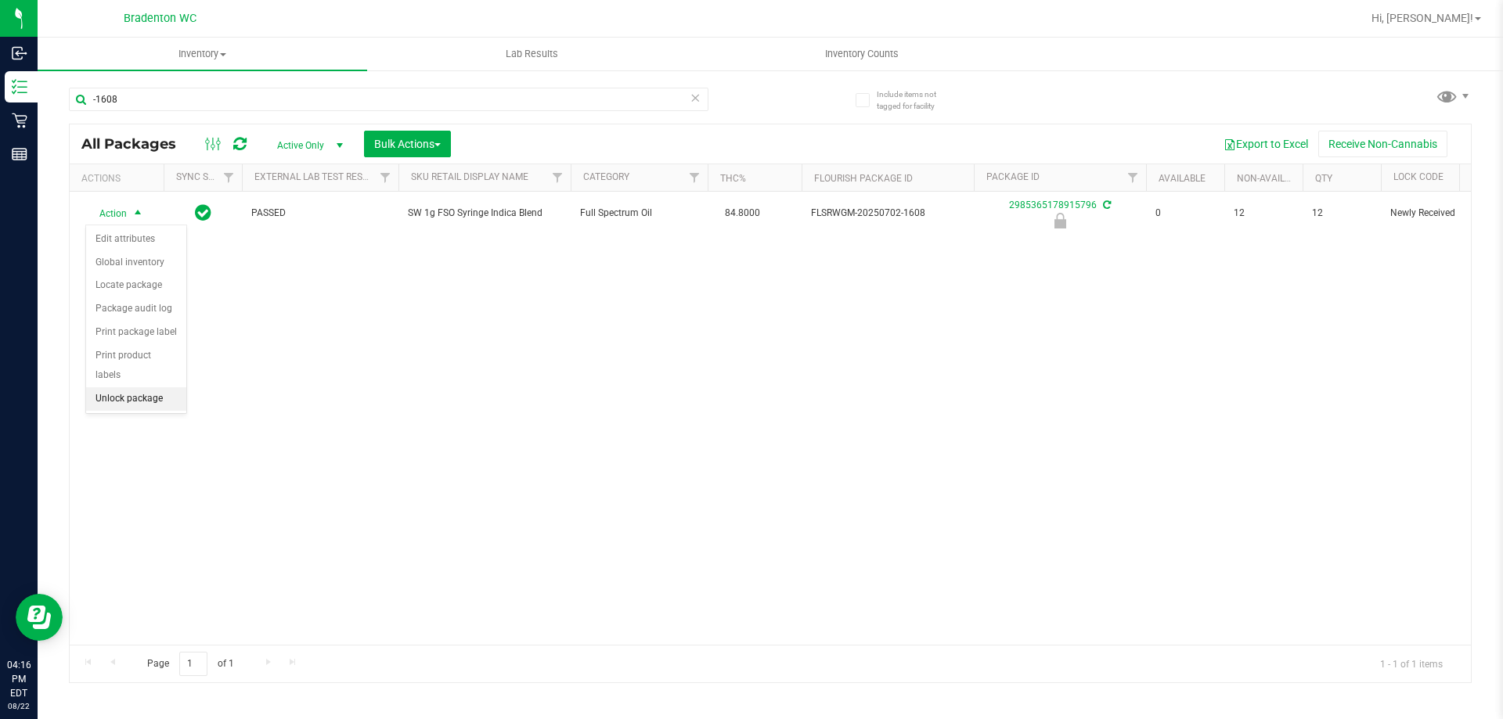
click at [153, 387] on li "Unlock package" at bounding box center [136, 398] width 100 height 23
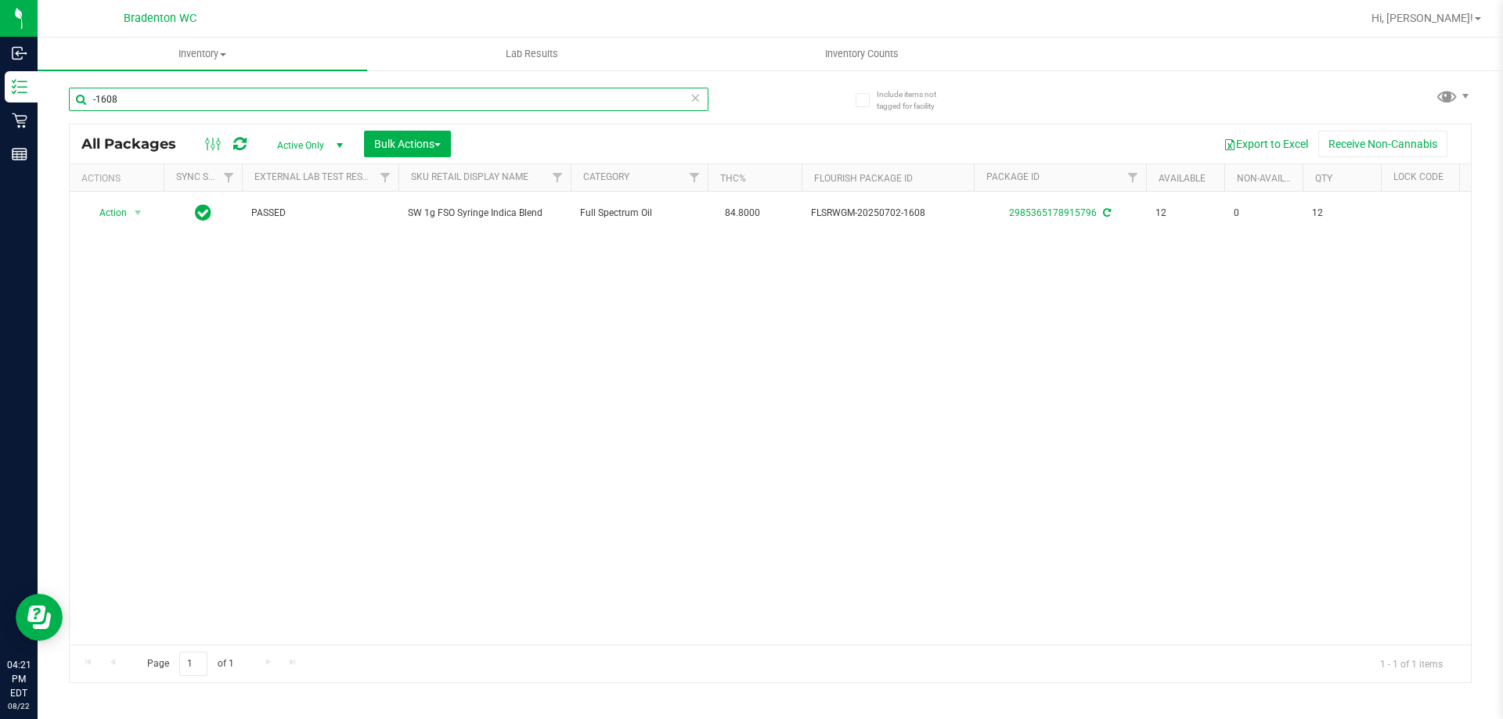
click at [413, 101] on input "-1608" at bounding box center [388, 99] width 639 height 23
type input "-"
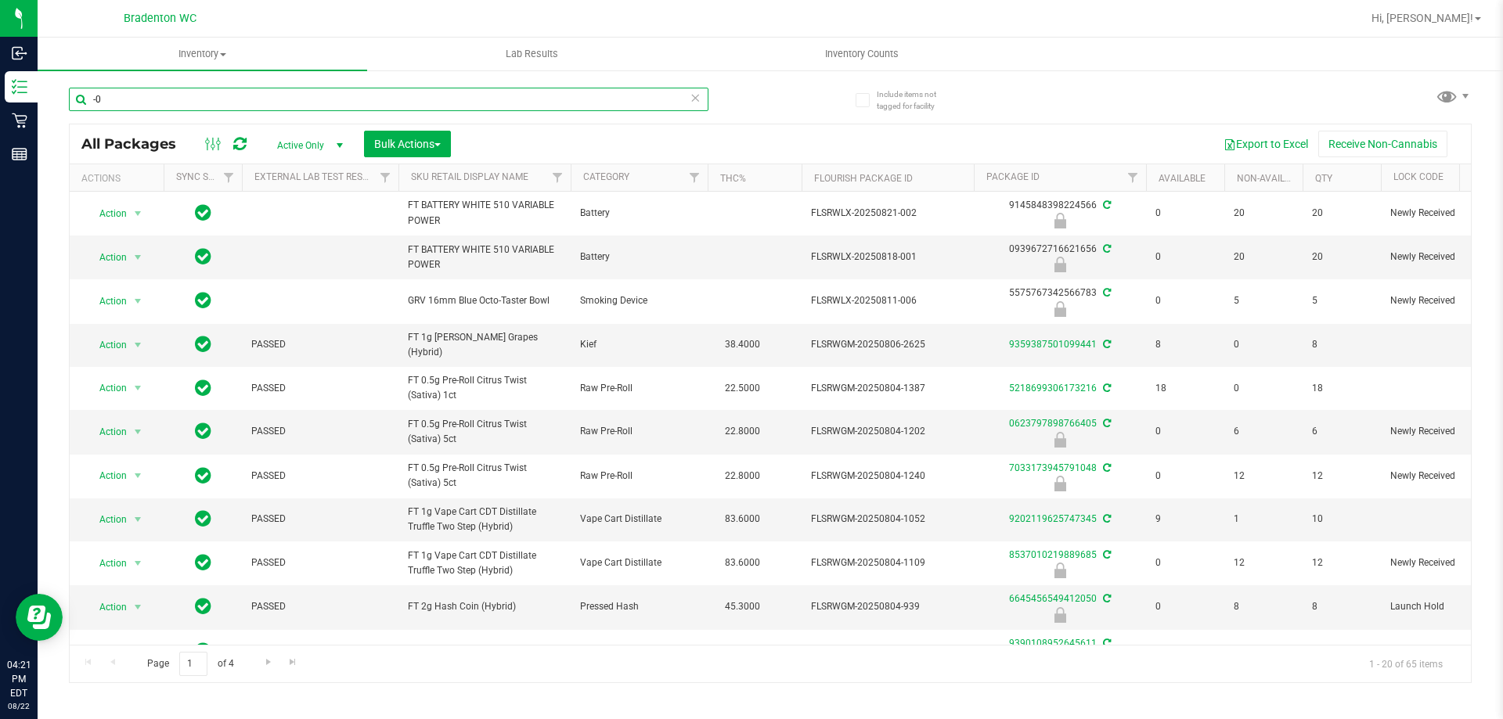
type input "-"
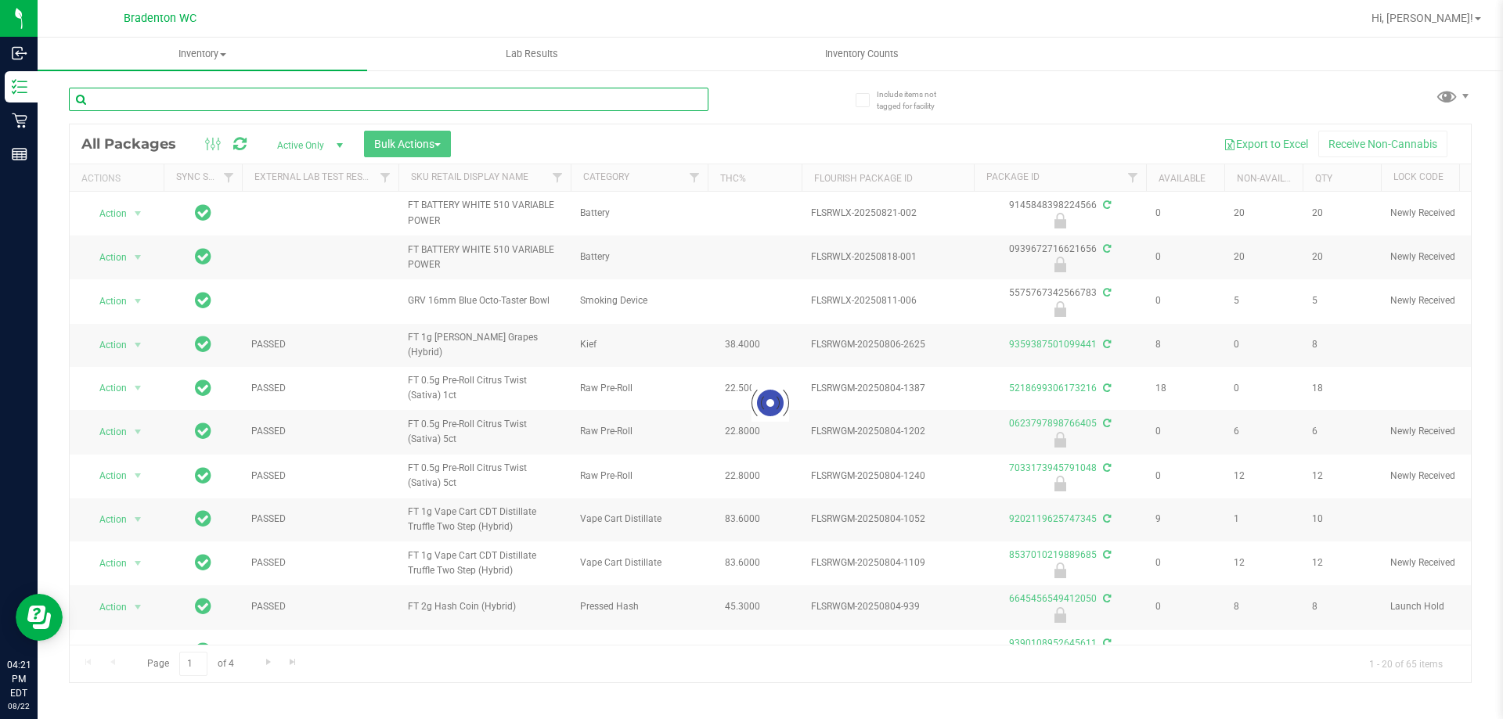
click at [475, 96] on input "text" at bounding box center [388, 99] width 639 height 23
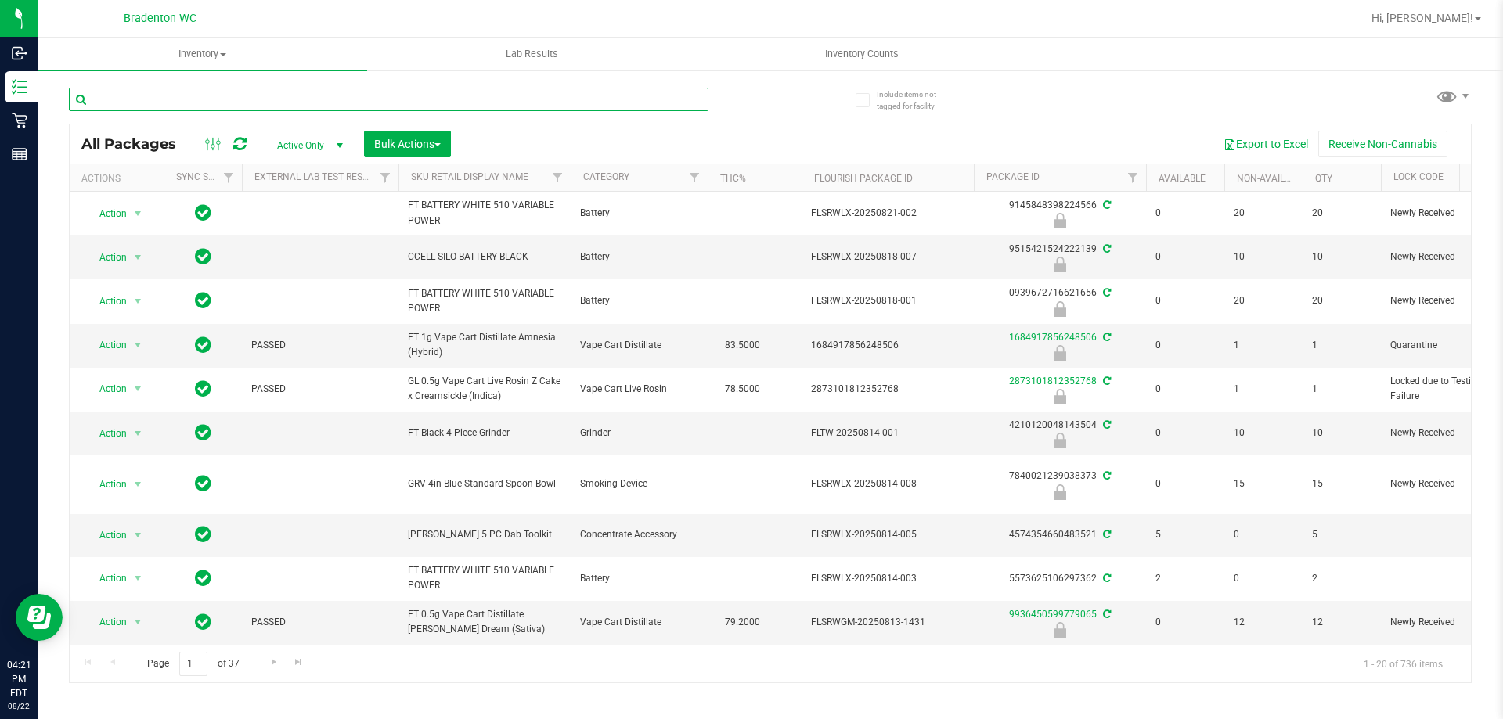
click at [547, 95] on input "text" at bounding box center [388, 99] width 639 height 23
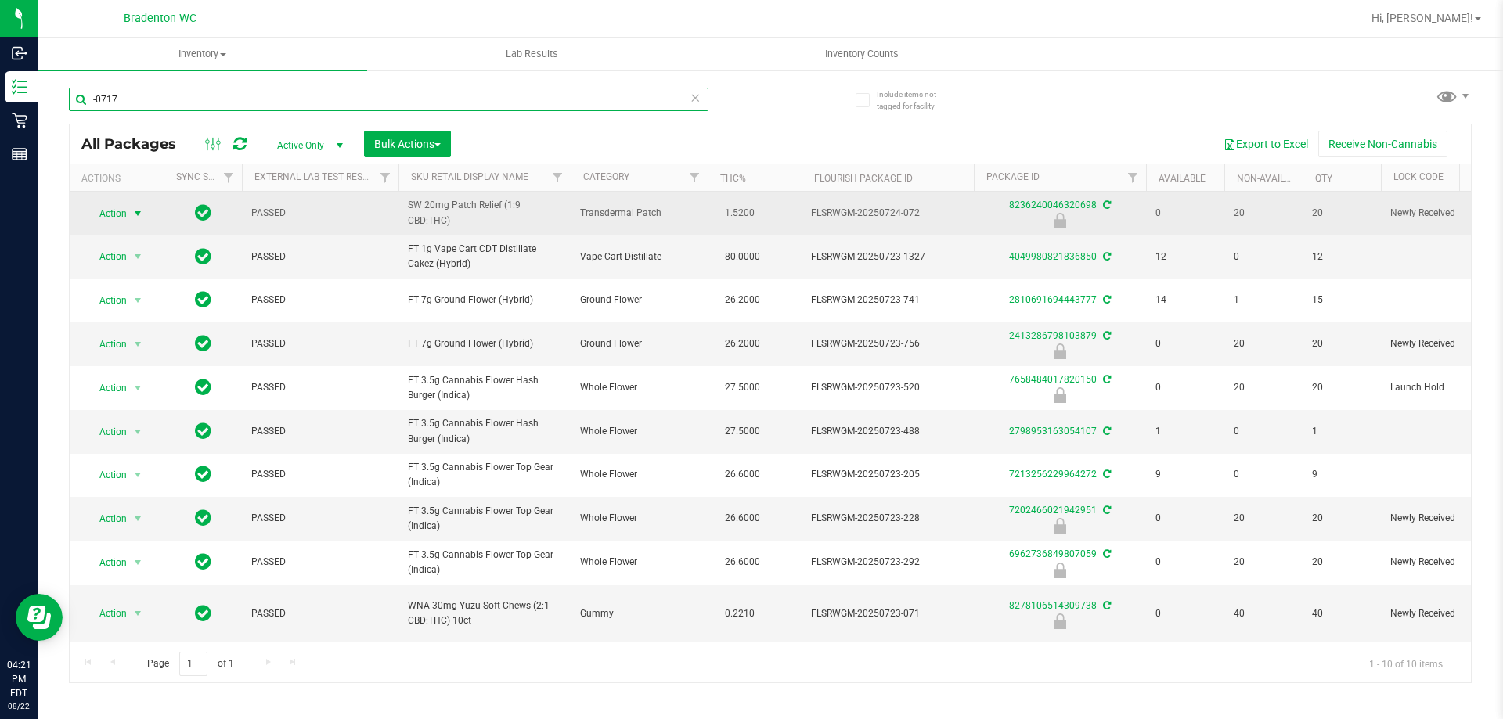
type input "-0717"
click at [135, 214] on span "select" at bounding box center [137, 213] width 13 height 13
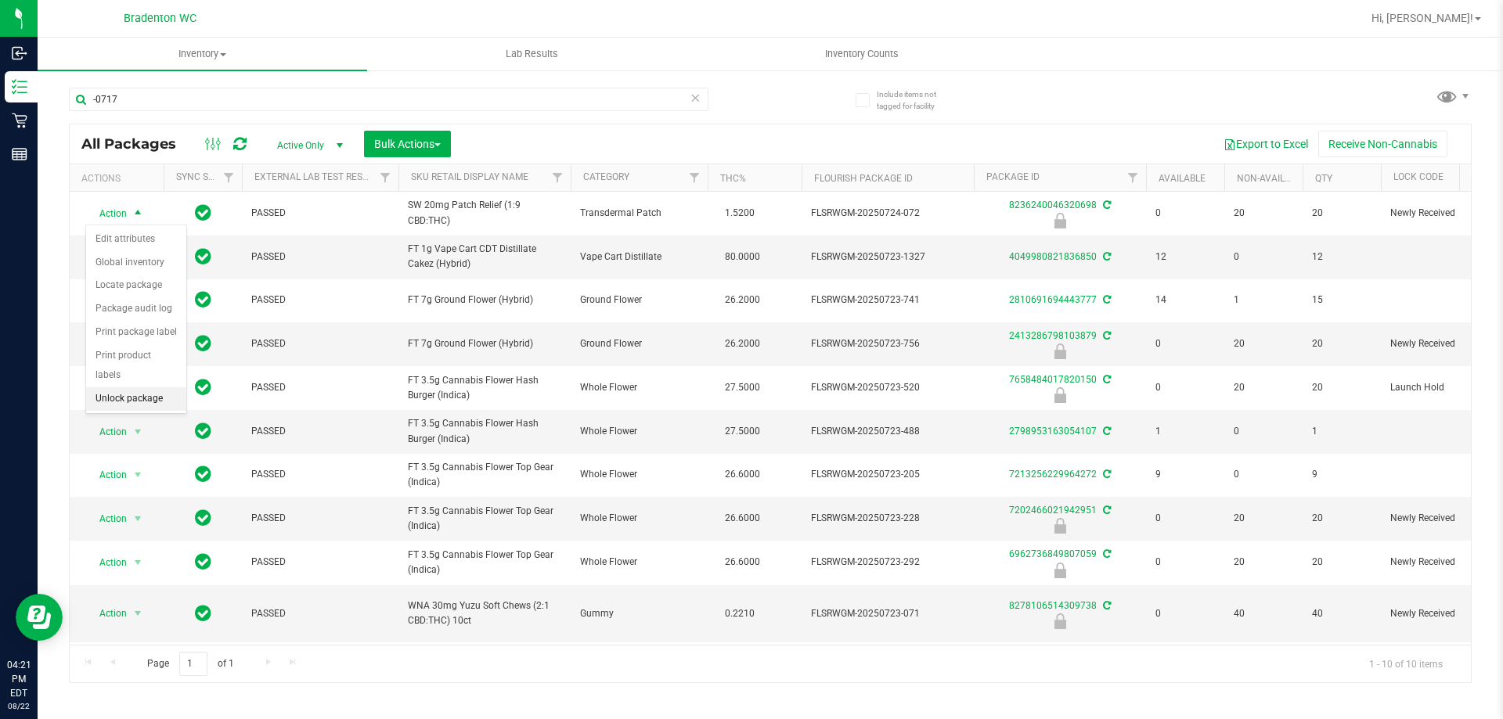
click at [148, 387] on li "Unlock package" at bounding box center [136, 398] width 100 height 23
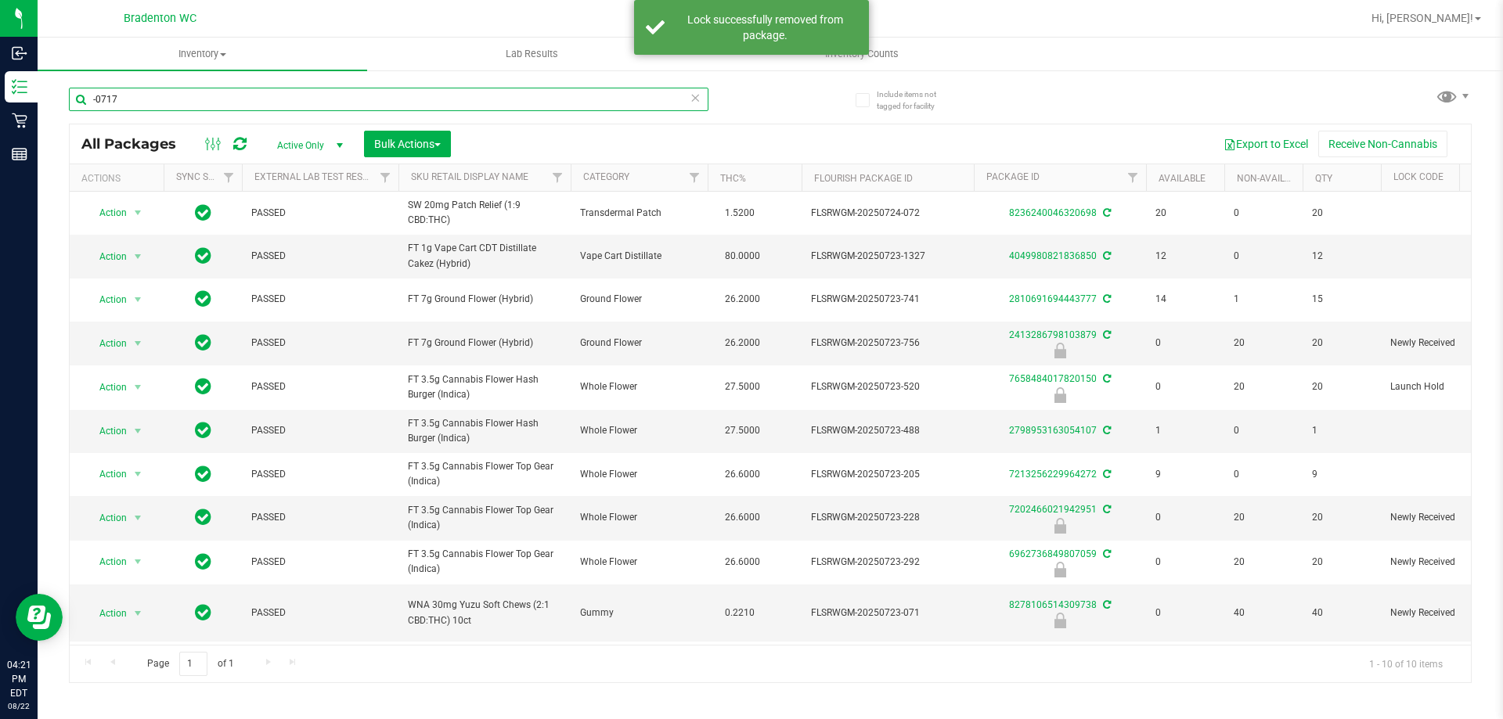
click at [638, 103] on input "-0717" at bounding box center [388, 99] width 639 height 23
click at [683, 103] on input "-0717" at bounding box center [388, 99] width 639 height 23
click at [695, 103] on icon at bounding box center [695, 97] width 11 height 19
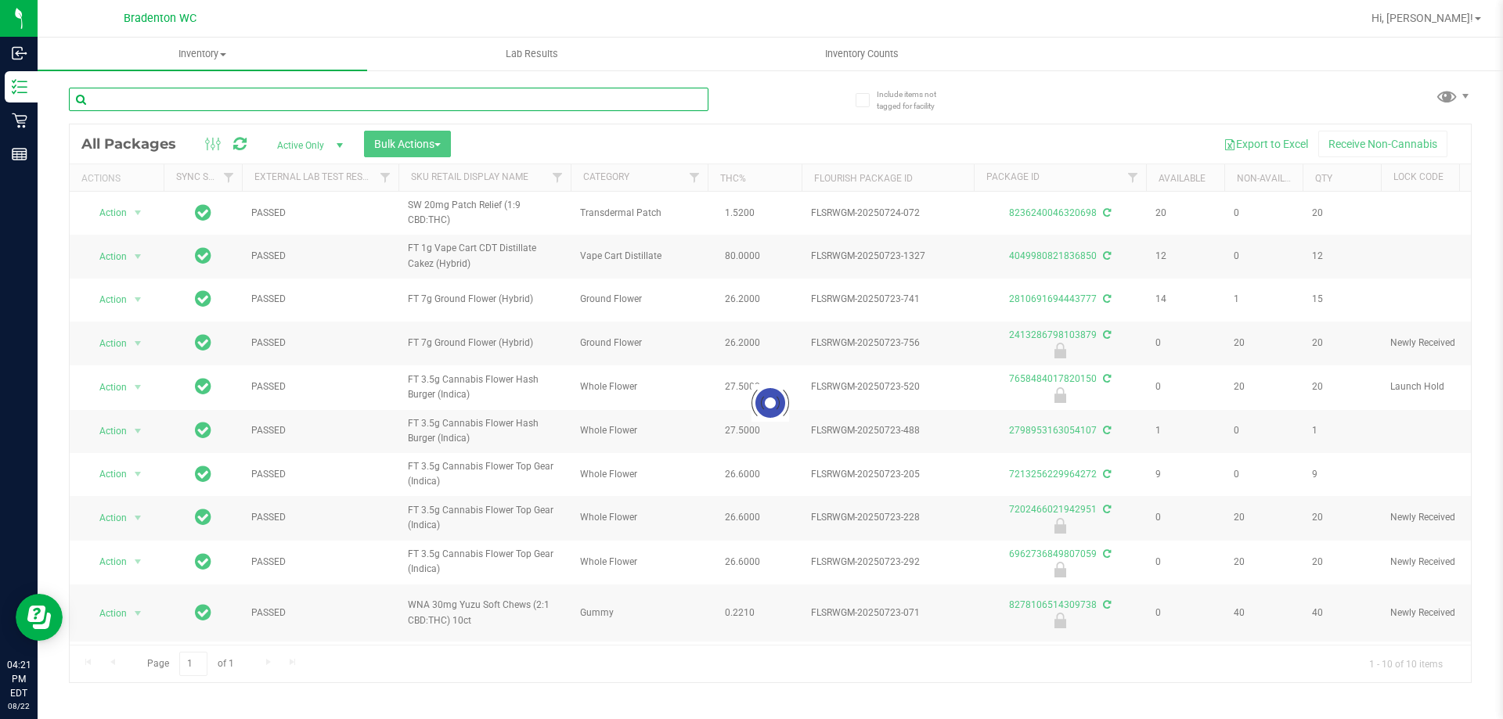
click at [575, 101] on input "text" at bounding box center [388, 99] width 639 height 23
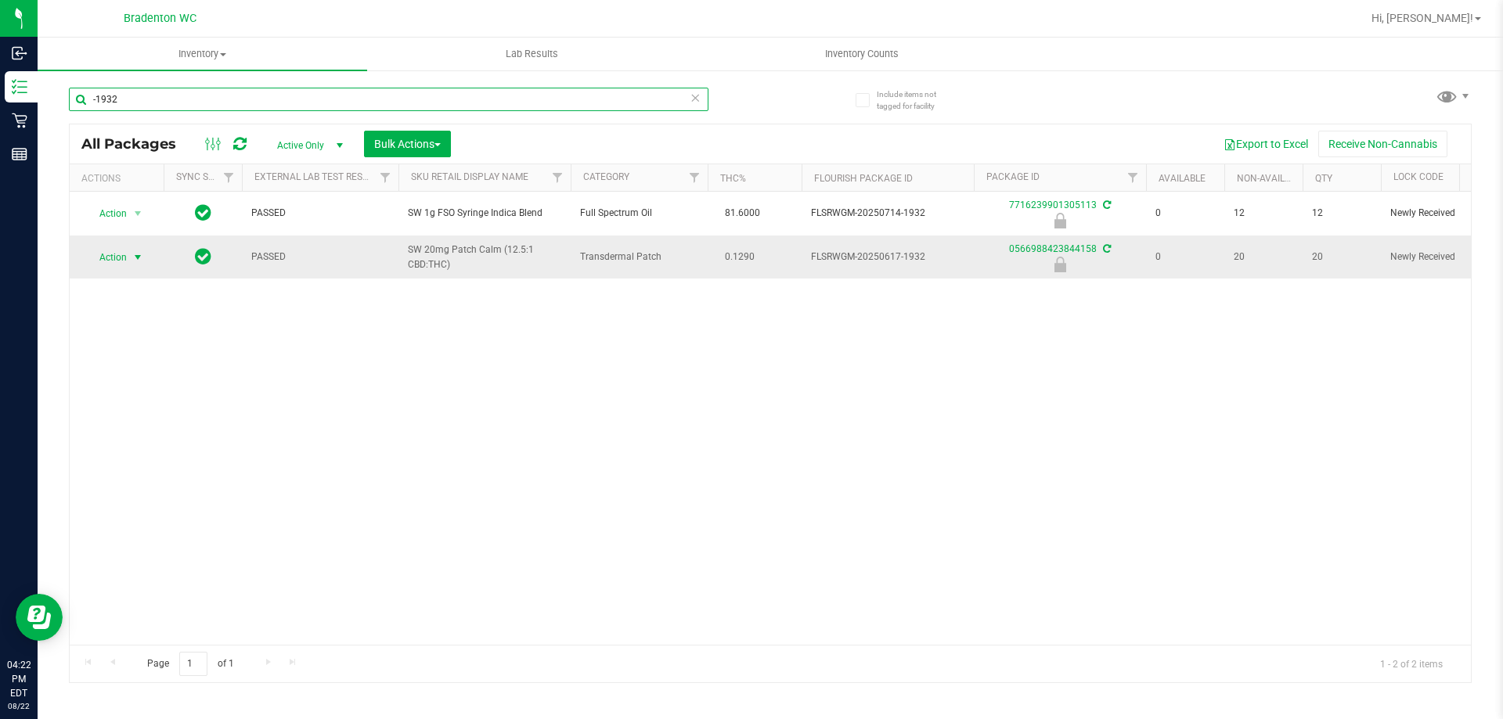
type input "-1932"
click at [138, 258] on span "select" at bounding box center [137, 257] width 13 height 13
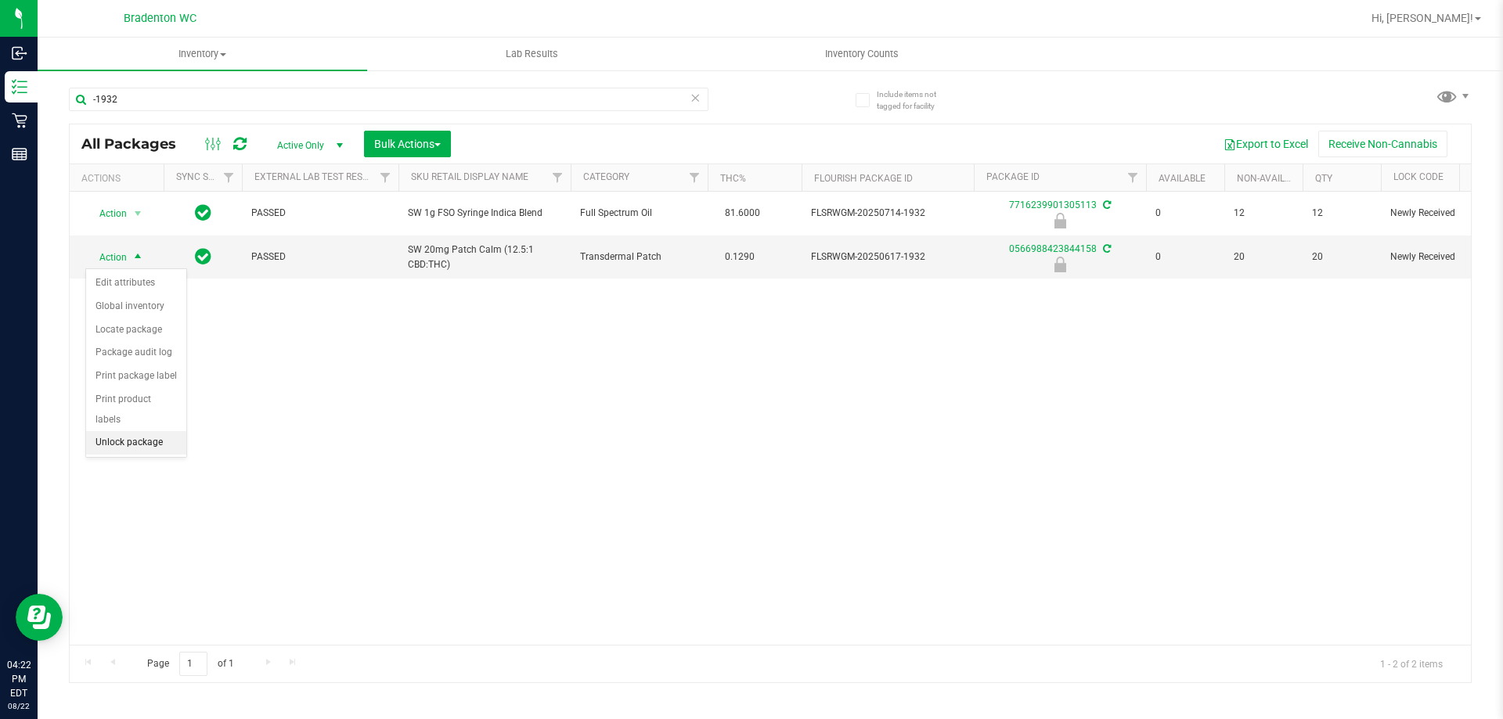
click at [150, 431] on li "Unlock package" at bounding box center [136, 442] width 100 height 23
click at [690, 95] on icon at bounding box center [695, 97] width 11 height 19
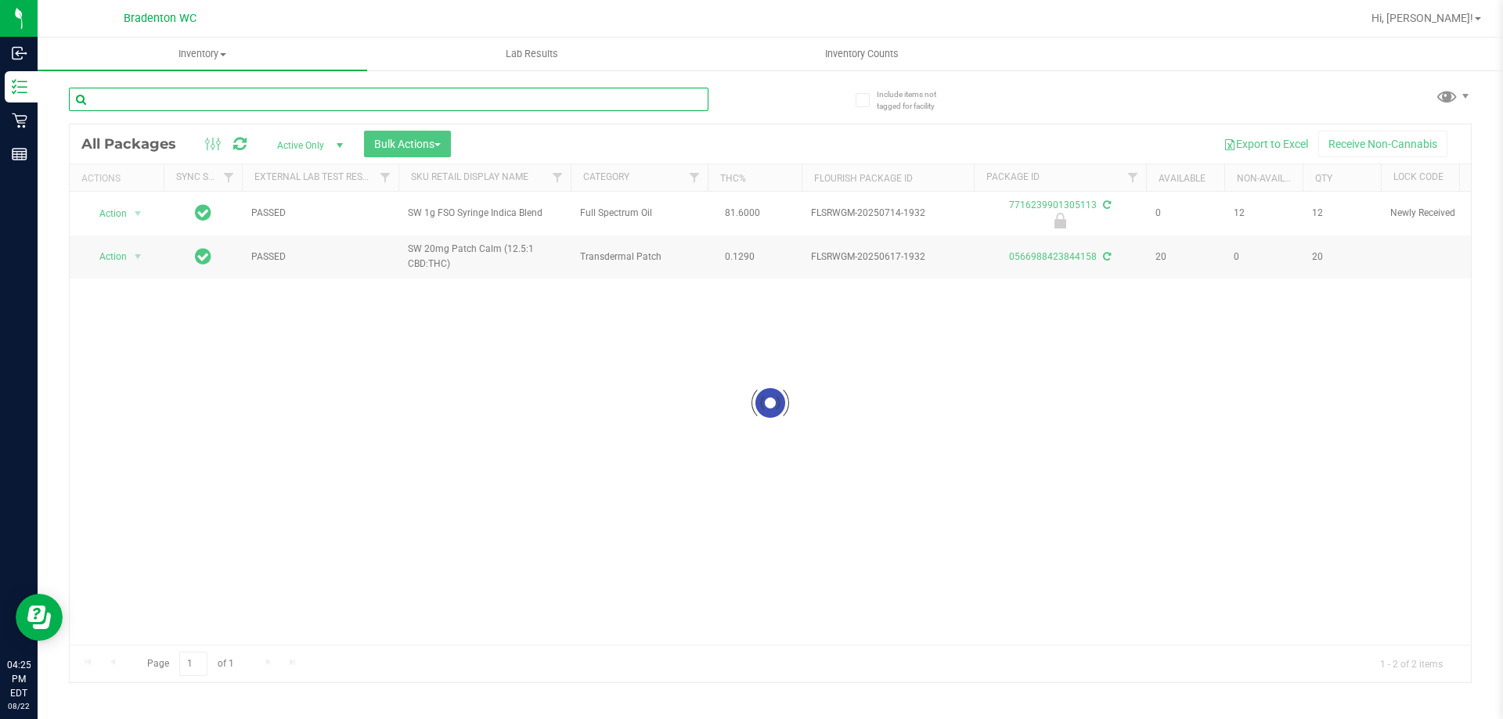
click at [690, 95] on input "text" at bounding box center [388, 99] width 639 height 23
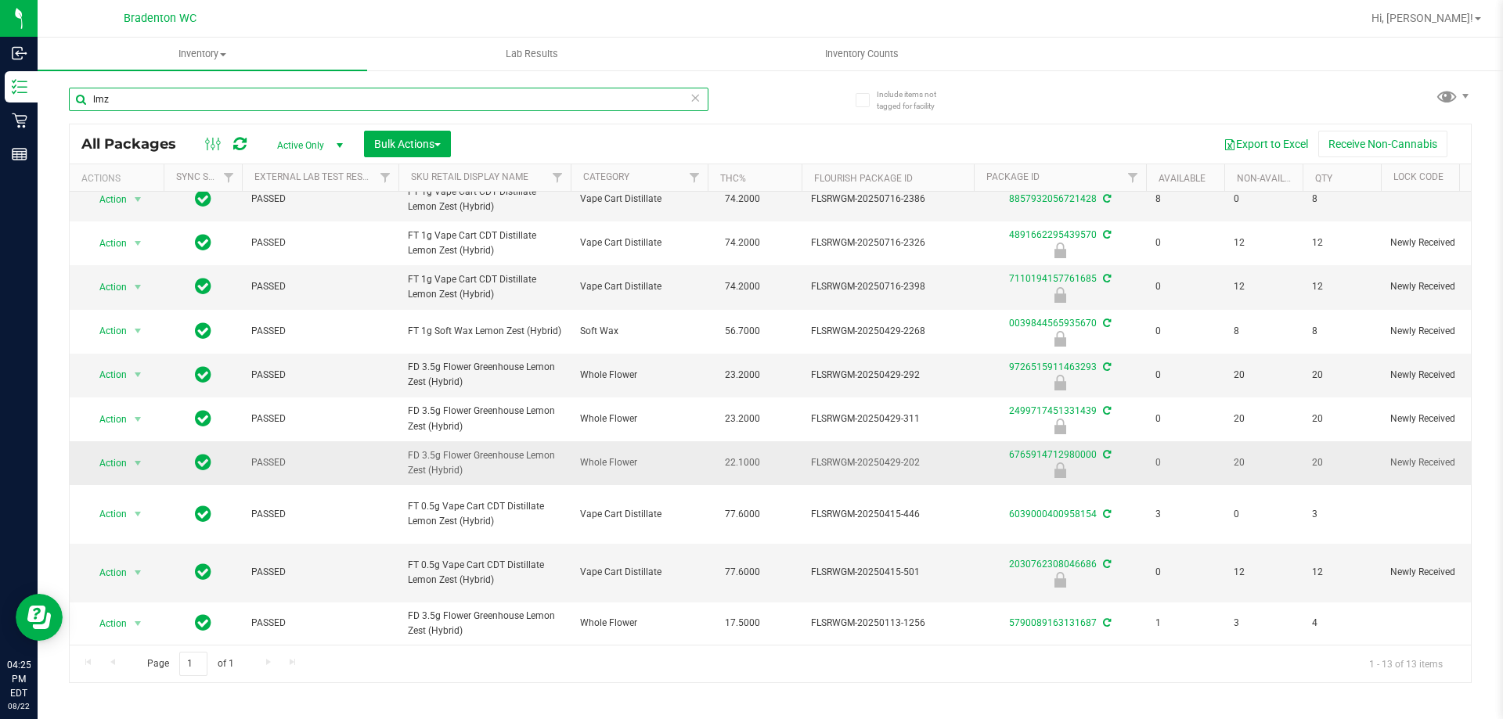
scroll to position [200, 0]
type input "lmz"
click at [123, 452] on span "Action" at bounding box center [106, 463] width 42 height 22
